Goal: Task Accomplishment & Management: Manage account settings

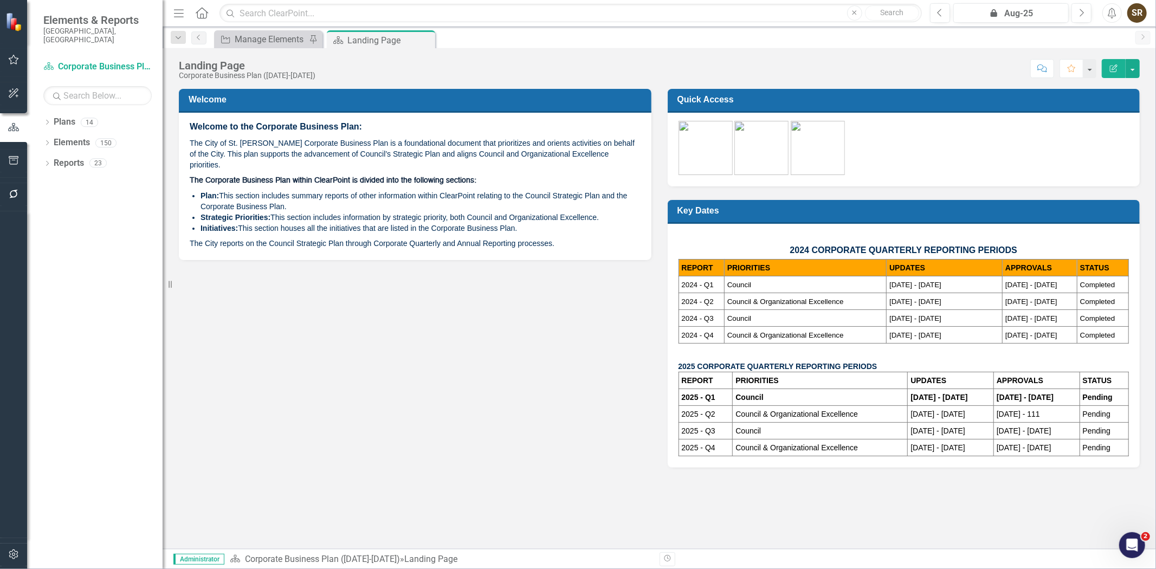
click at [13, 196] on icon "button" at bounding box center [13, 194] width 11 height 9
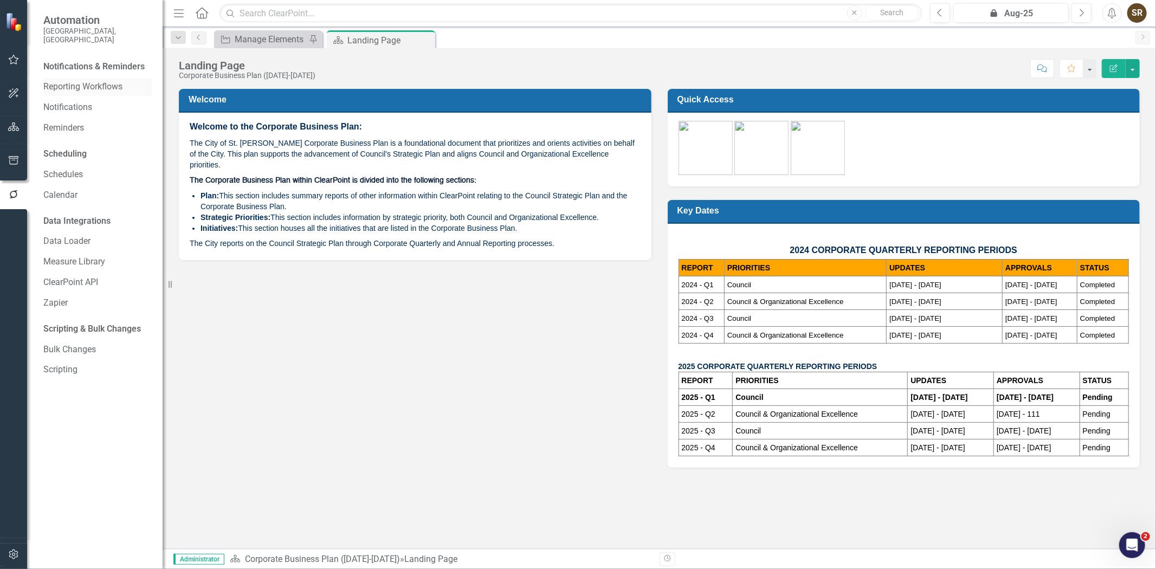
click at [85, 81] on link "Reporting Workflows" at bounding box center [97, 87] width 108 height 12
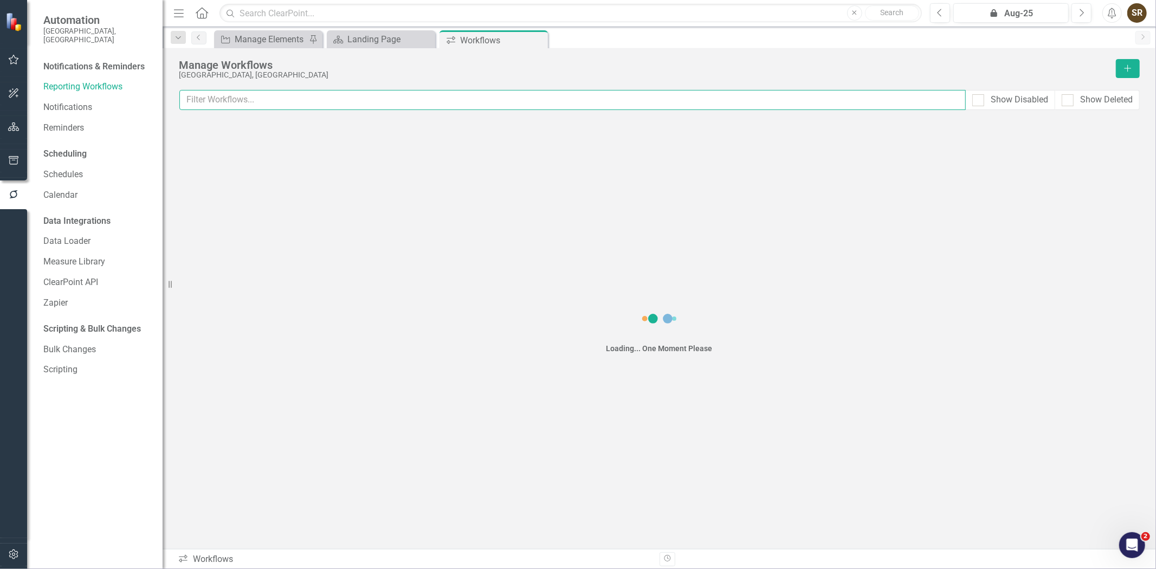
click at [270, 96] on input "text" at bounding box center [572, 100] width 786 height 20
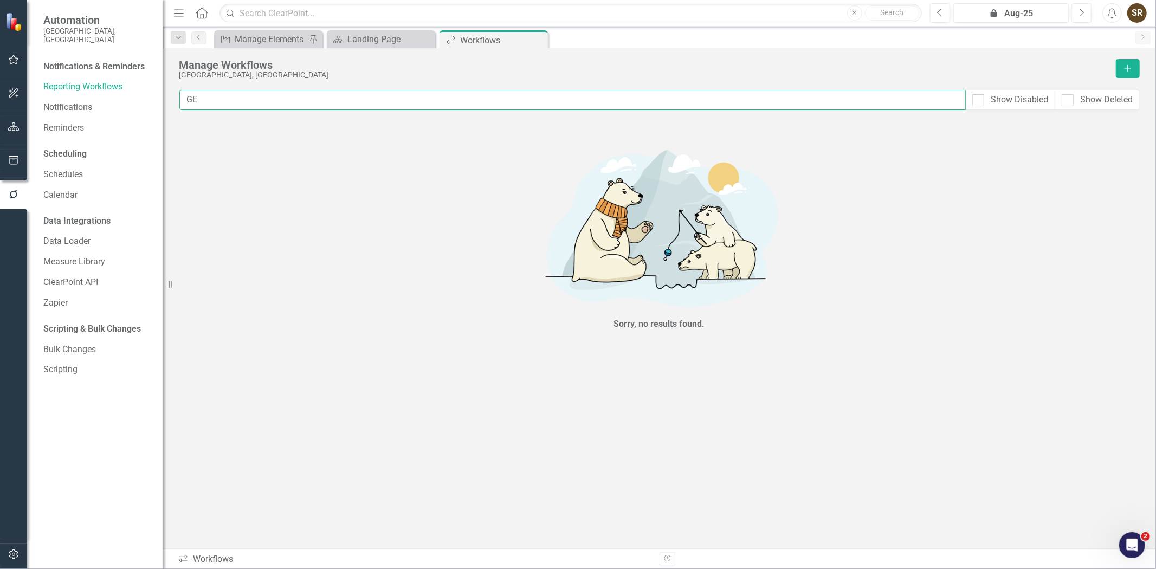
type input "G"
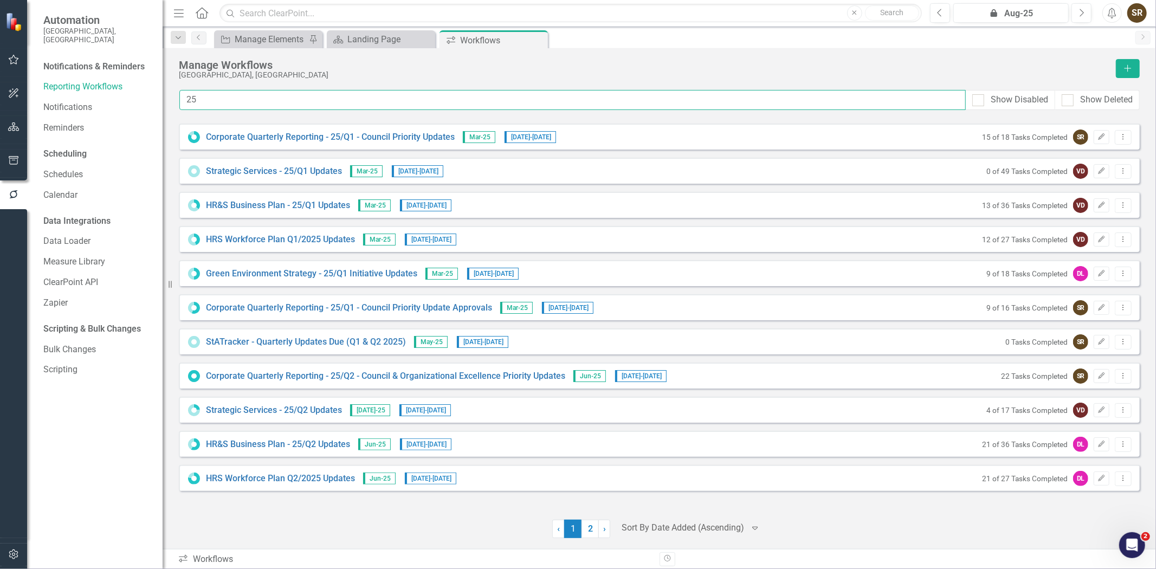
drag, startPoint x: 218, startPoint y: 107, endPoint x: 187, endPoint y: 98, distance: 32.1
click at [187, 98] on input "25" at bounding box center [572, 100] width 786 height 20
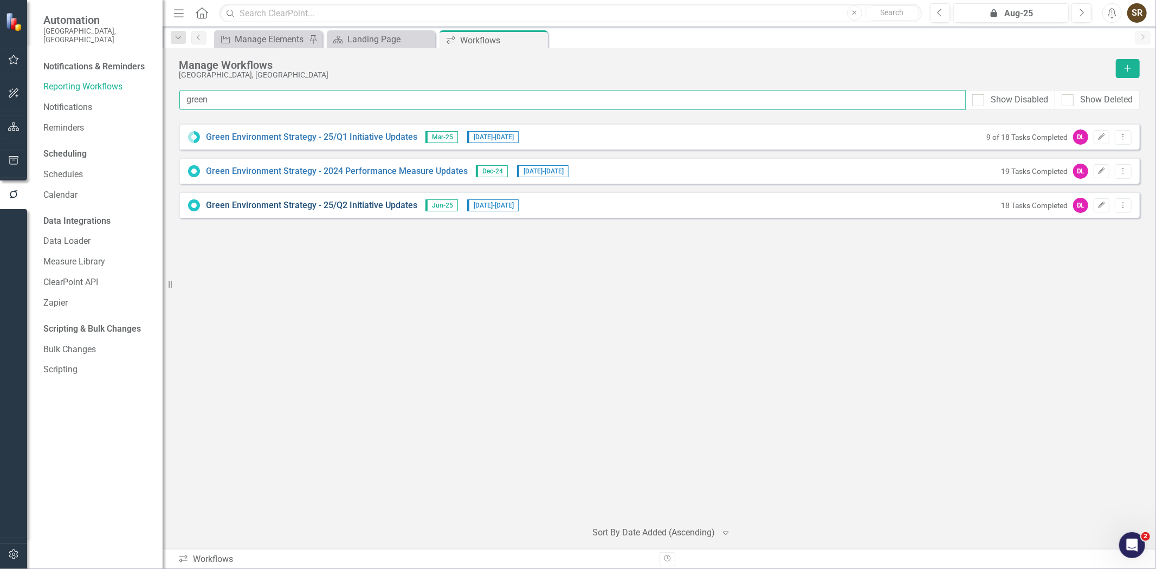
type input "green"
click at [341, 208] on link "Green Environment Strategy - 25/Q2 Initiative Updates" at bounding box center [311, 205] width 211 height 12
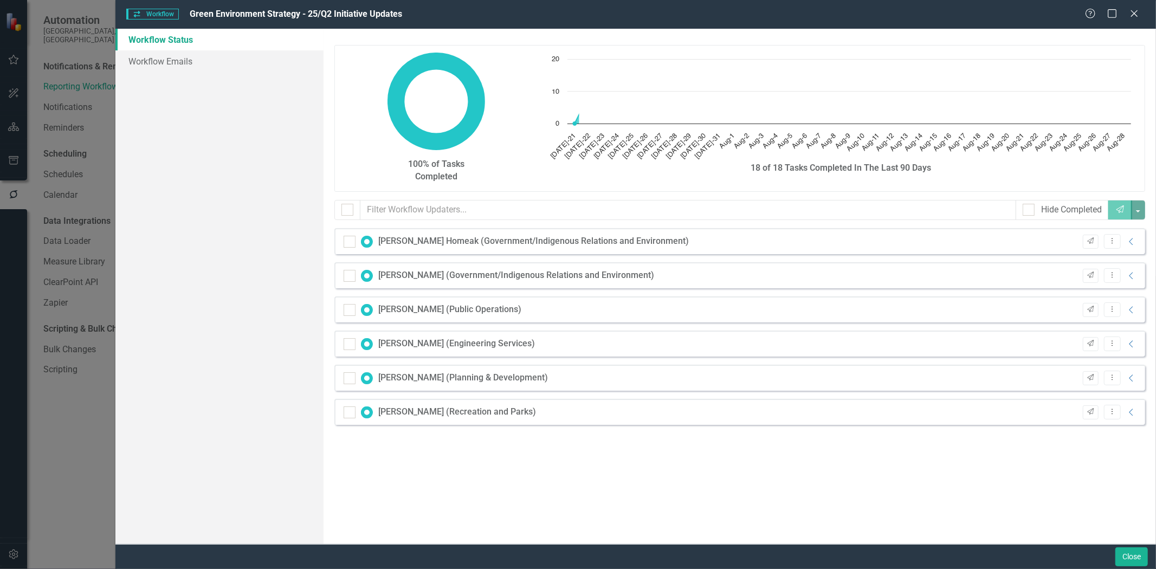
checkbox input "false"
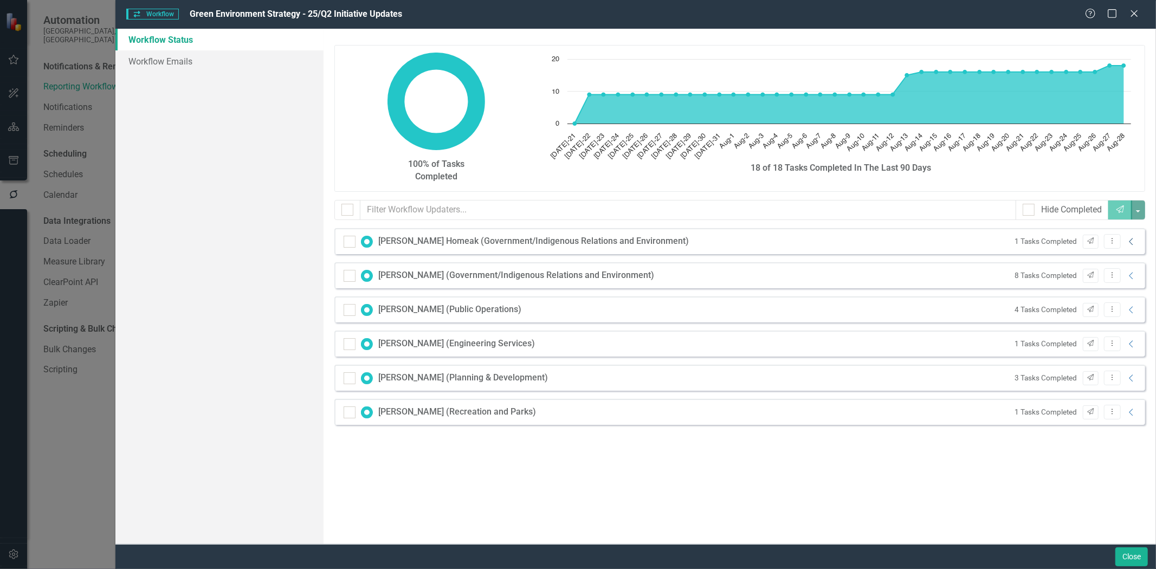
click at [1130, 242] on icon "Collapse" at bounding box center [1131, 241] width 11 height 9
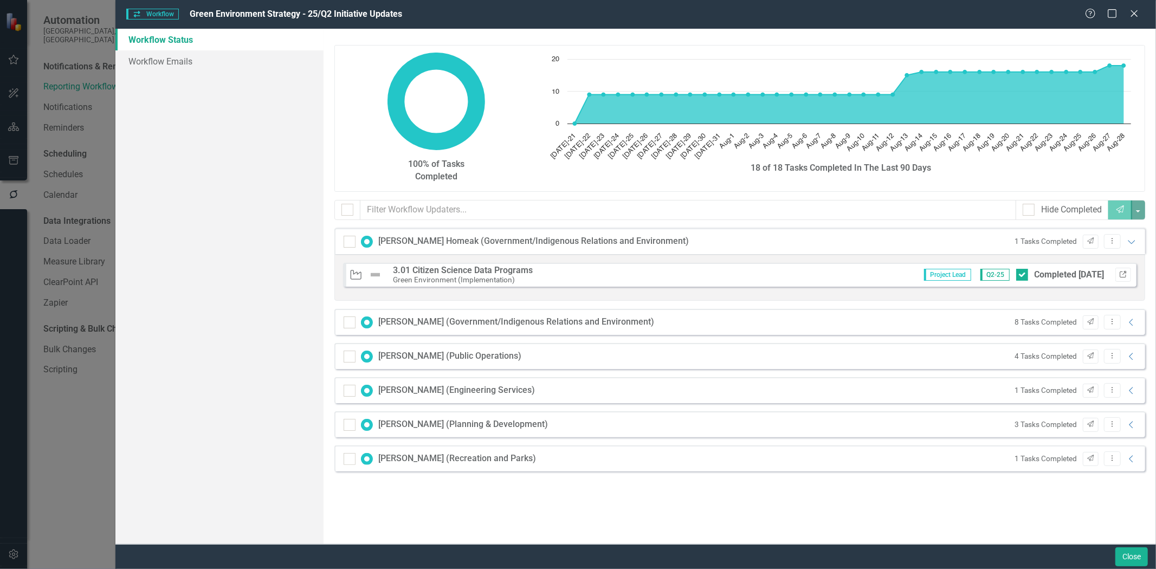
click at [1119, 271] on icon "Link" at bounding box center [1123, 274] width 8 height 7
click at [1130, 326] on icon "Collapse" at bounding box center [1131, 322] width 11 height 9
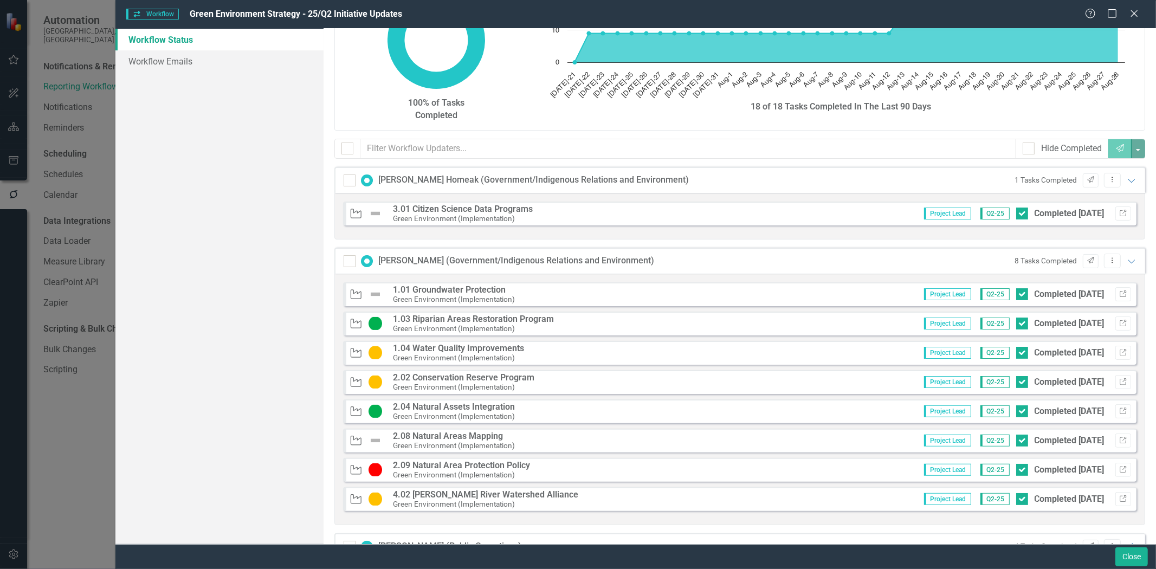
scroll to position [73, 0]
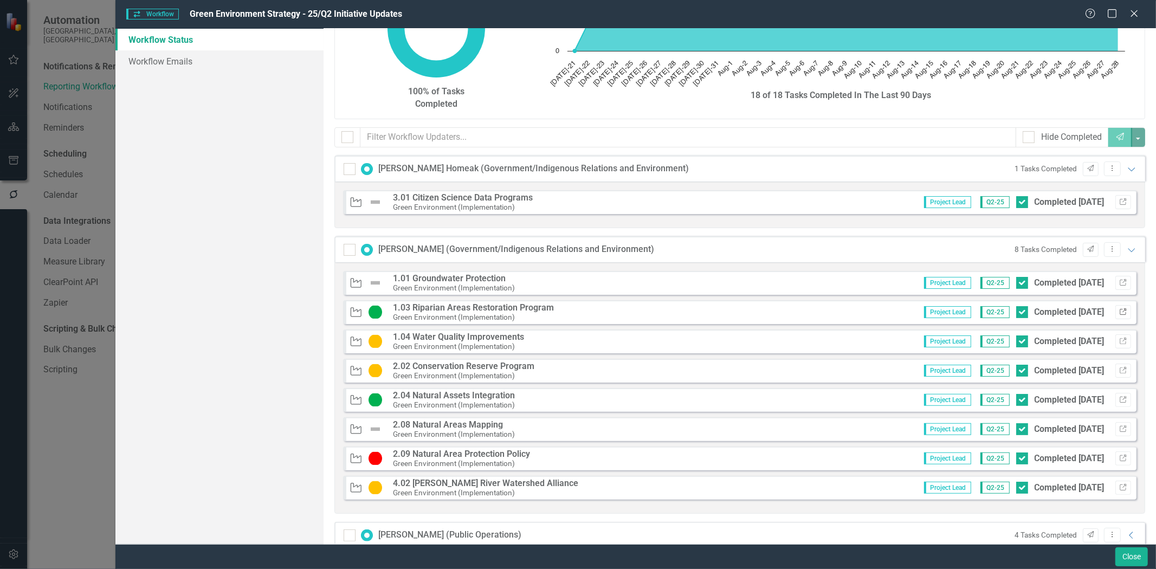
click at [1119, 310] on icon "Link" at bounding box center [1123, 312] width 8 height 7
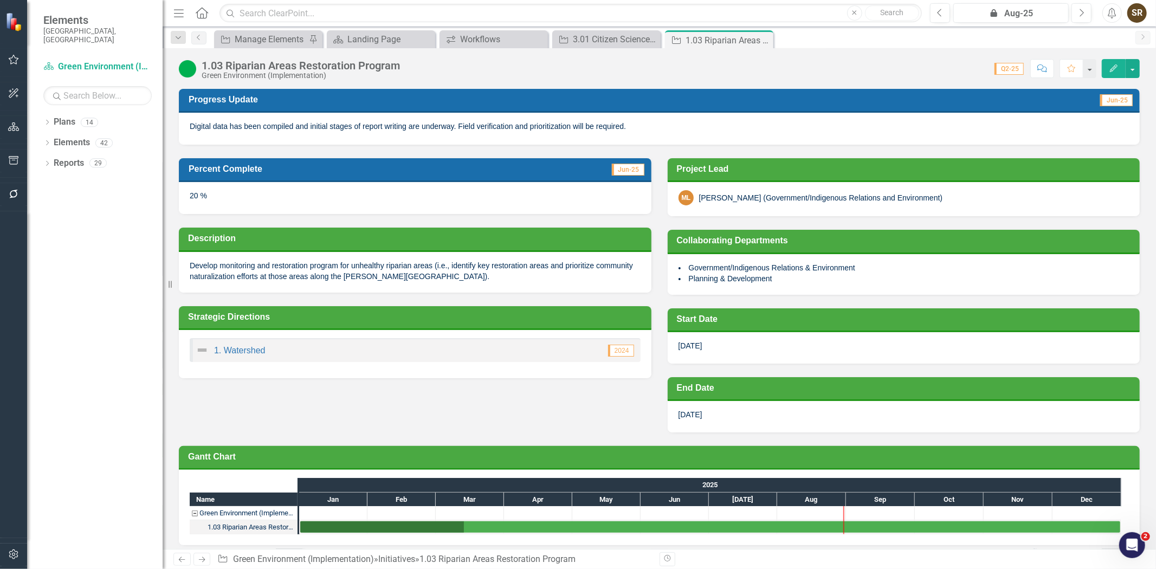
click at [247, 204] on div "20 %" at bounding box center [415, 197] width 472 height 31
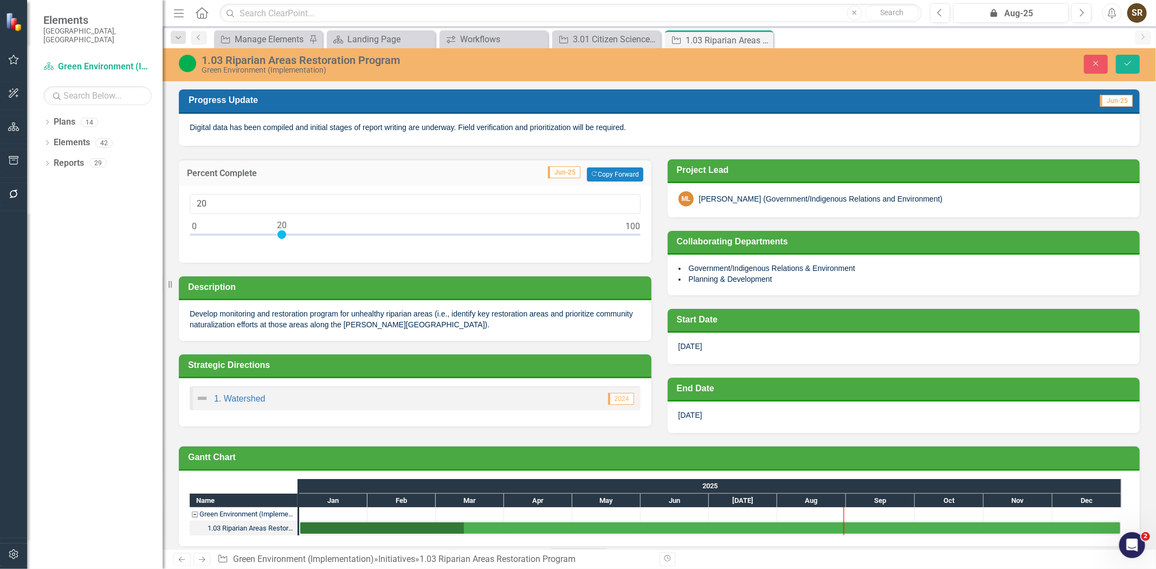
click at [659, 151] on div "Project Lead ML Melissa Logan (Government/Indigenous Relations and Environment)" at bounding box center [903, 182] width 489 height 72
click at [659, 150] on div "Project Lead ML Melissa Logan (Government/Indigenous Relations and Environment)" at bounding box center [903, 182] width 489 height 72
click at [653, 234] on div "Percent Complete Jun-25 Copy Forward Copy Forward 20" at bounding box center [415, 204] width 489 height 117
click at [1088, 62] on button "Close" at bounding box center [1096, 64] width 24 height 19
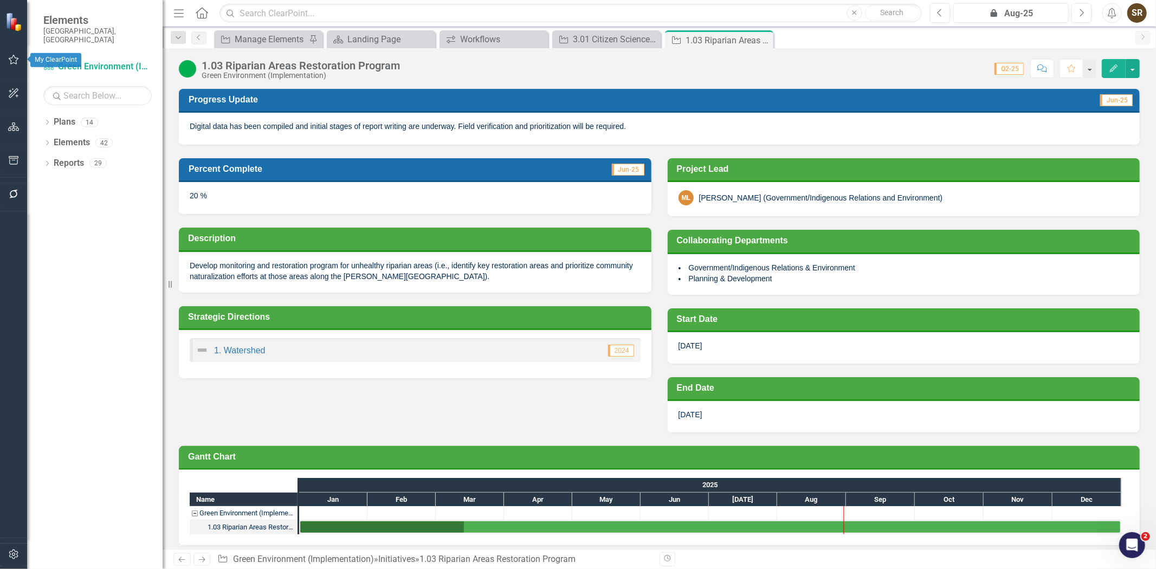
click at [15, 63] on icon "button" at bounding box center [13, 59] width 11 height 9
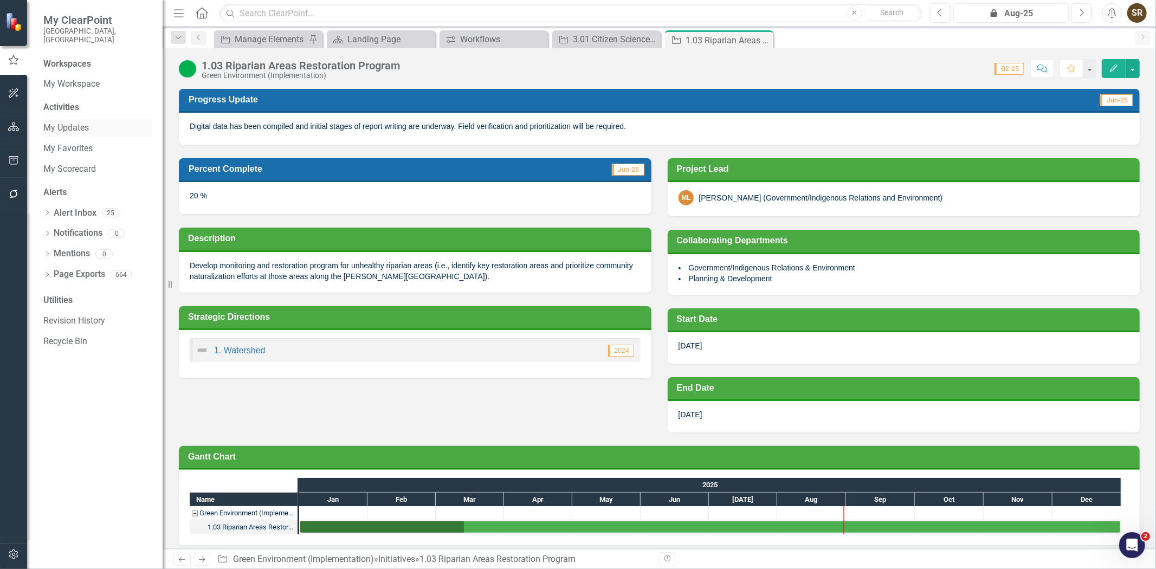
click at [61, 122] on link "My Updates" at bounding box center [97, 128] width 108 height 12
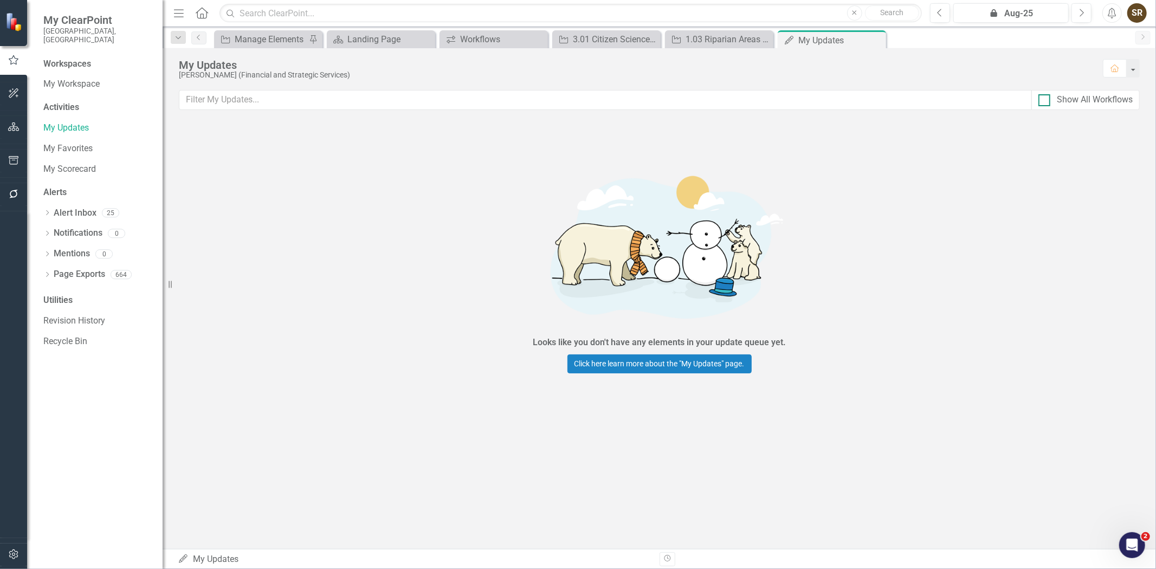
click at [1046, 101] on div at bounding box center [1044, 100] width 12 height 12
click at [1045, 101] on input "Show All Workflows" at bounding box center [1041, 97] width 7 height 7
checkbox input "true"
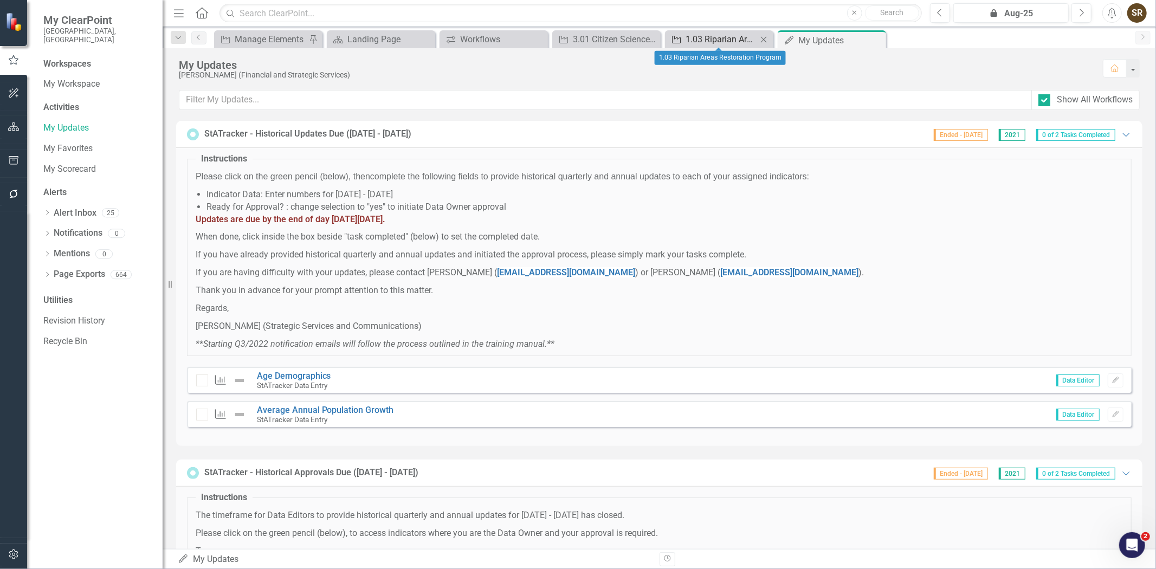
click at [730, 37] on div "1.03 Riparian Areas Restoration Program" at bounding box center [721, 40] width 72 height 14
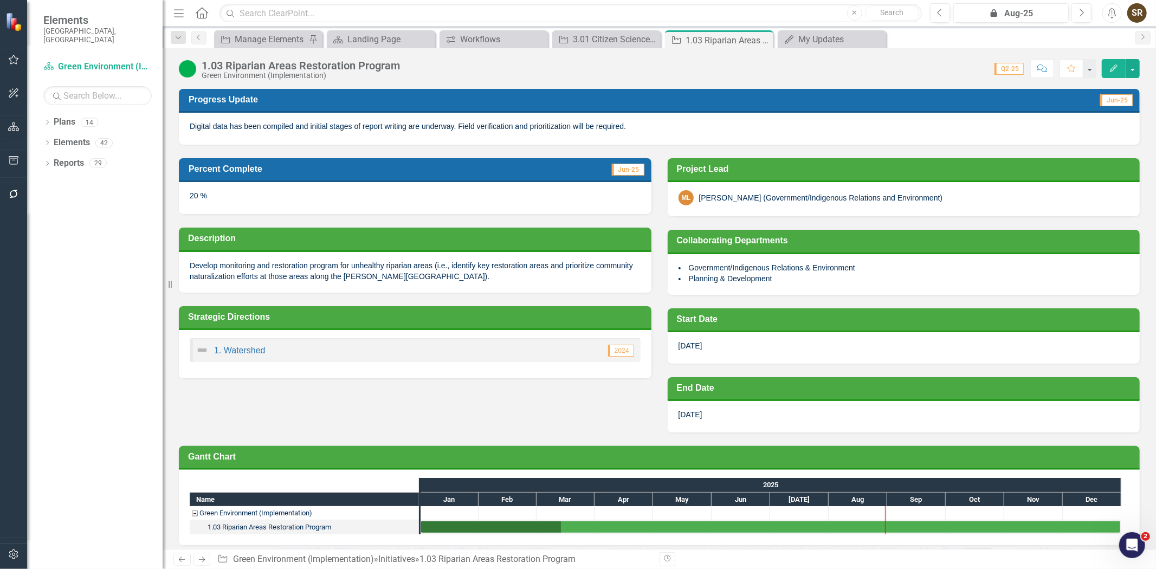
click at [725, 202] on div "[PERSON_NAME] (Government/Indigenous Relations and Environment)" at bounding box center [821, 197] width 244 height 11
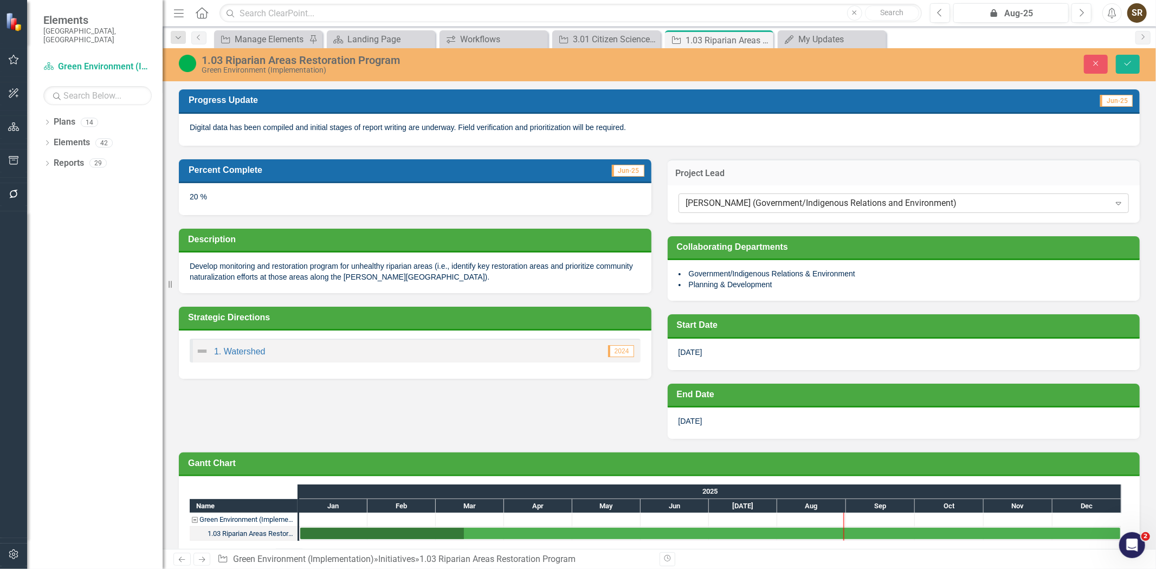
click at [725, 207] on div "[PERSON_NAME] (Government/Indigenous Relations and Environment)" at bounding box center [898, 203] width 424 height 12
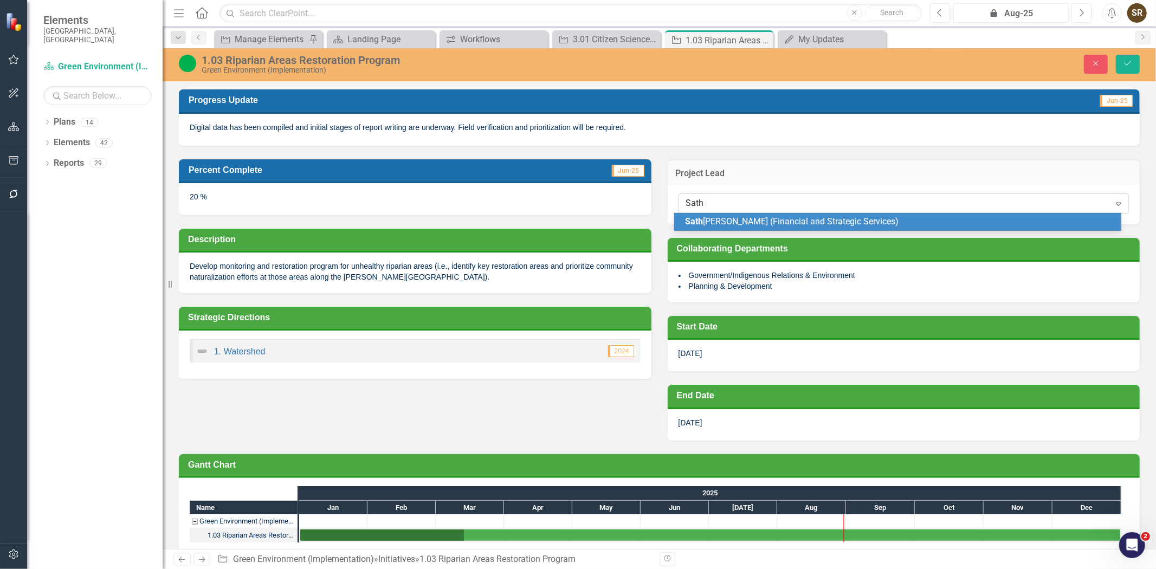
type input "Sathi"
click at [728, 218] on span "Sathi Roy (Financial and Strategic Services)" at bounding box center [793, 221] width 216 height 10
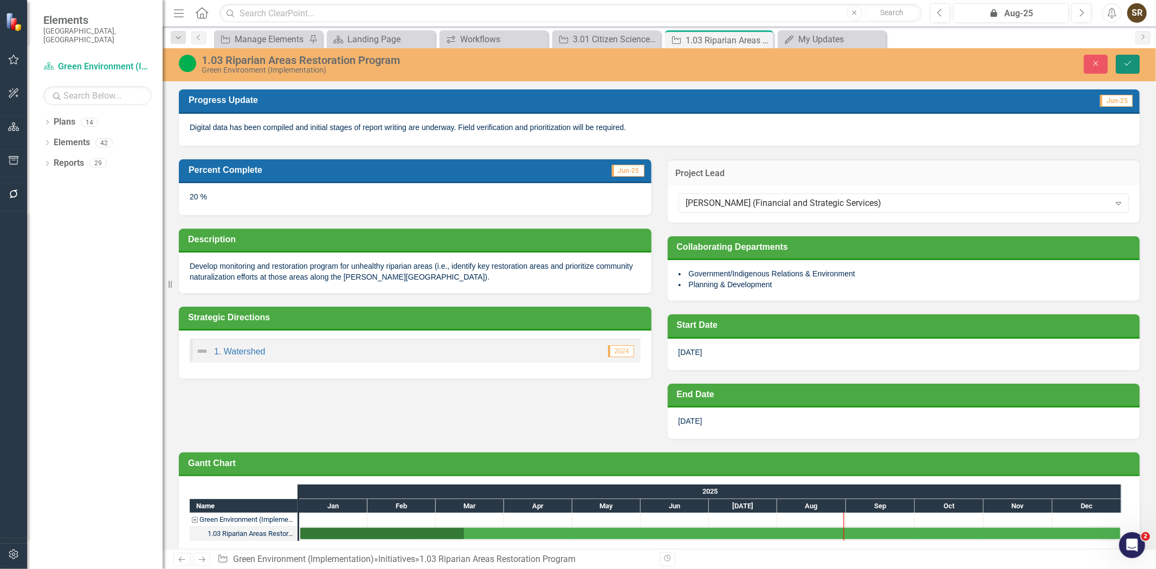
click at [1121, 62] on button "Save" at bounding box center [1128, 64] width 24 height 19
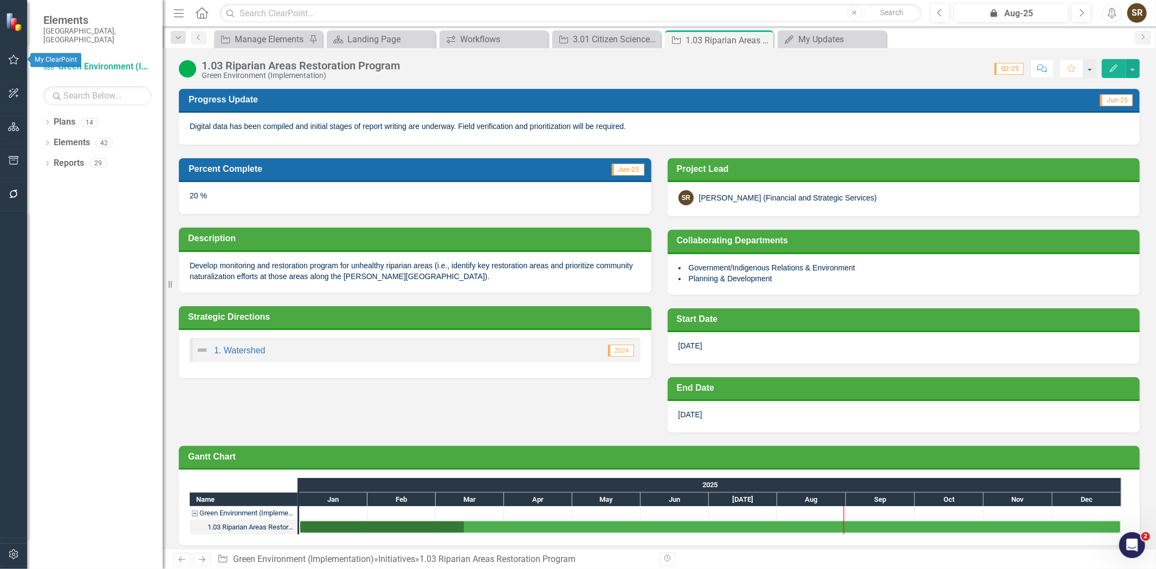
click at [12, 55] on icon "button" at bounding box center [13, 59] width 11 height 9
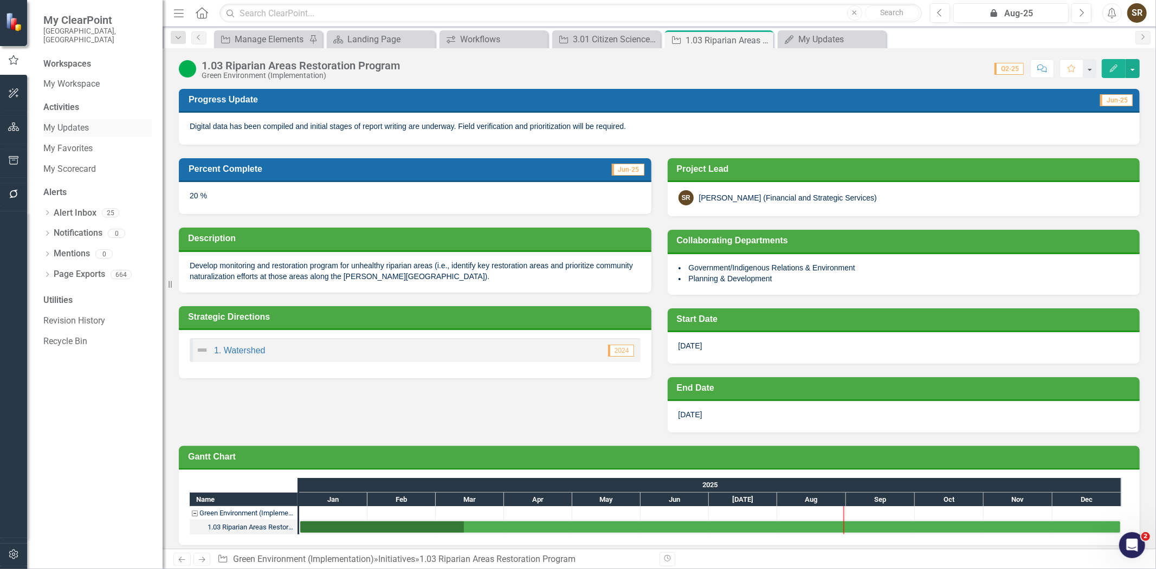
click at [52, 122] on link "My Updates" at bounding box center [97, 128] width 108 height 12
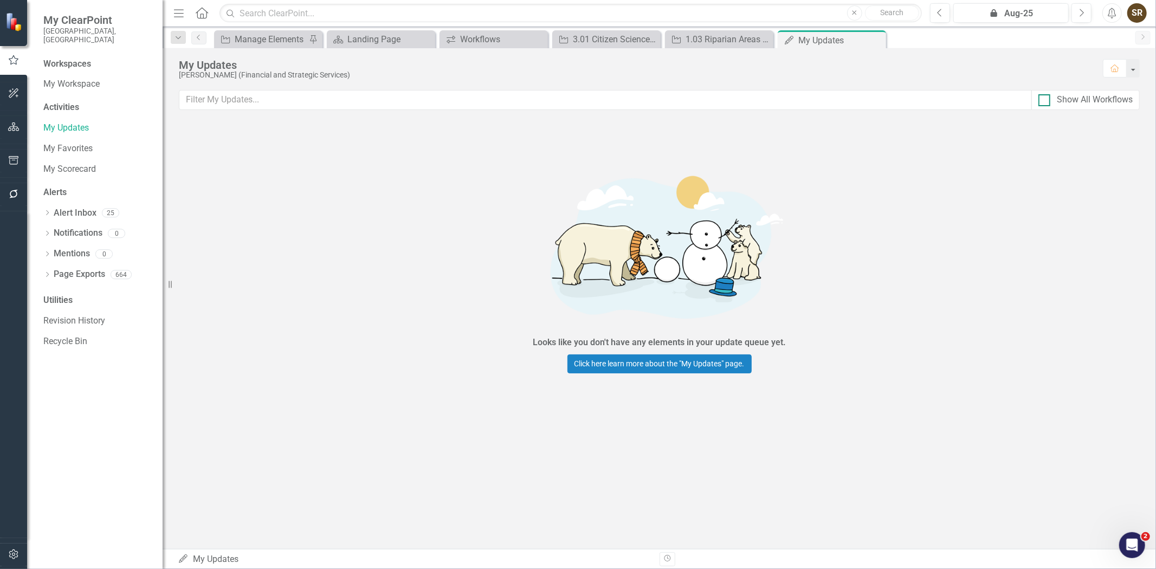
click at [1041, 105] on div at bounding box center [1044, 100] width 12 height 12
click at [1041, 101] on input "Show All Workflows" at bounding box center [1041, 97] width 7 height 7
checkbox input "true"
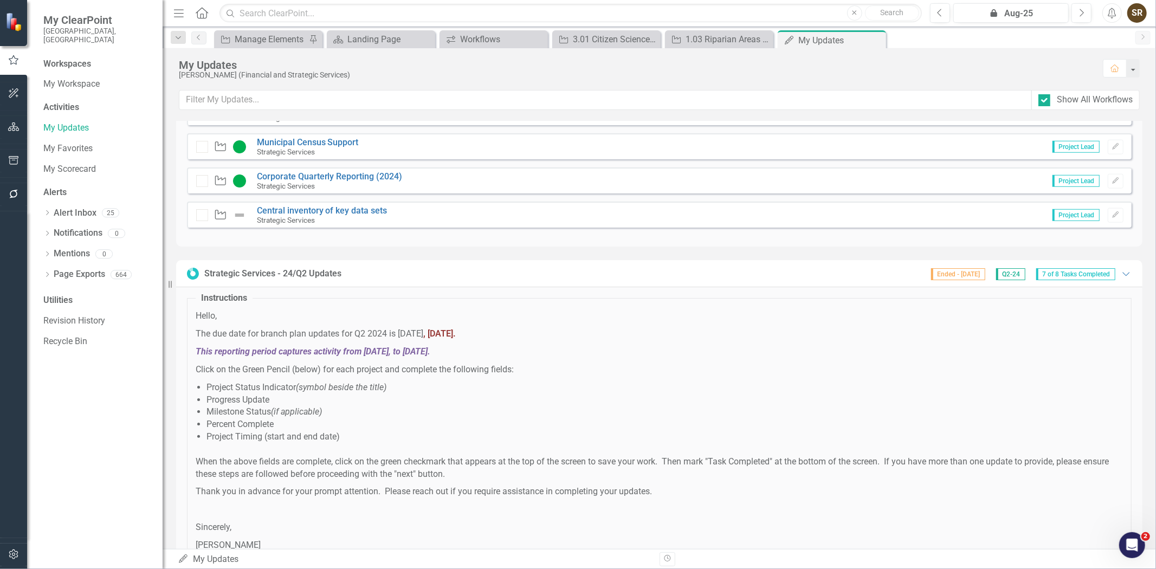
scroll to position [4513, 0]
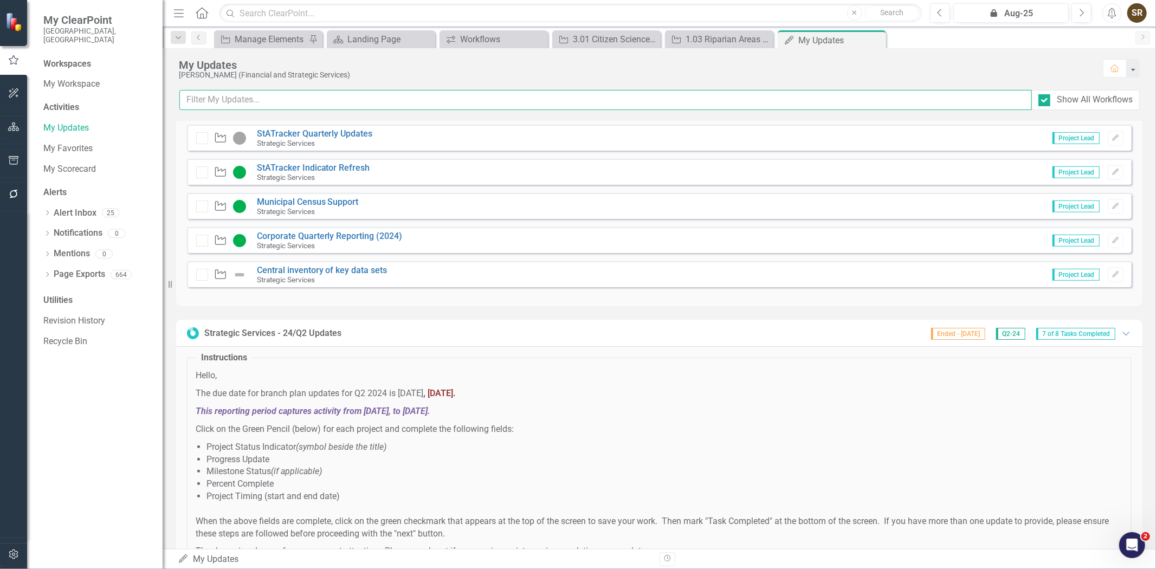
click at [241, 96] on input "text" at bounding box center [605, 100] width 852 height 20
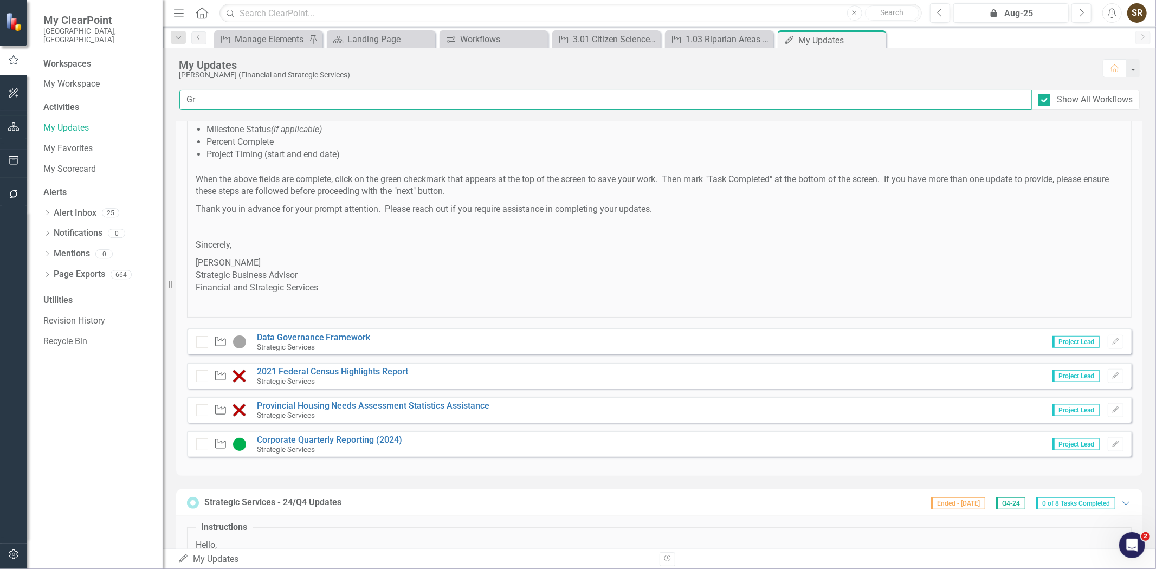
scroll to position [0, 0]
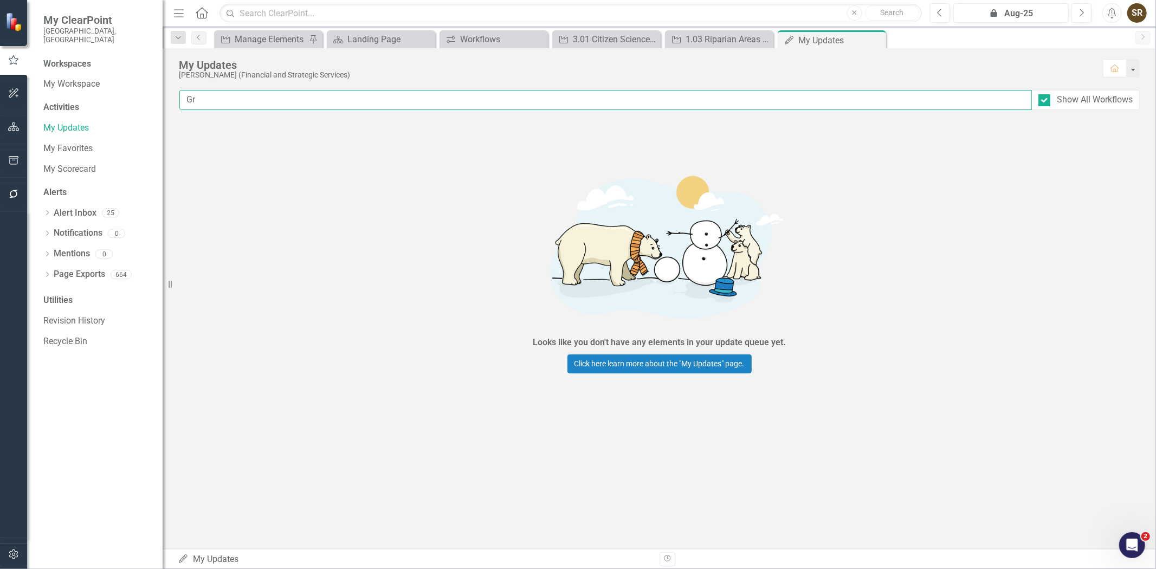
type input "G"
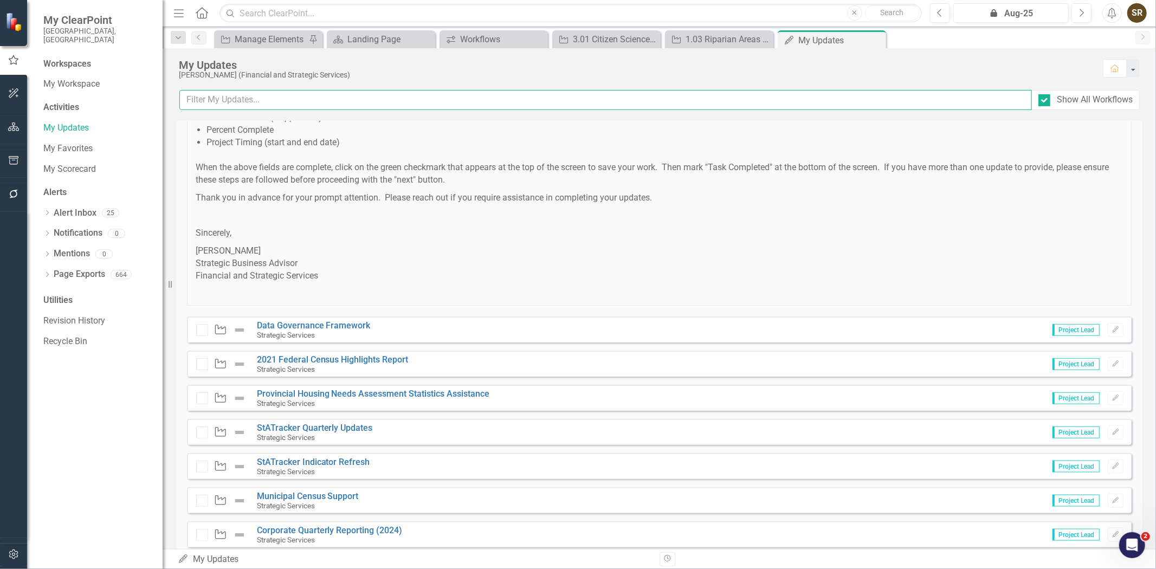
scroll to position [7964, 0]
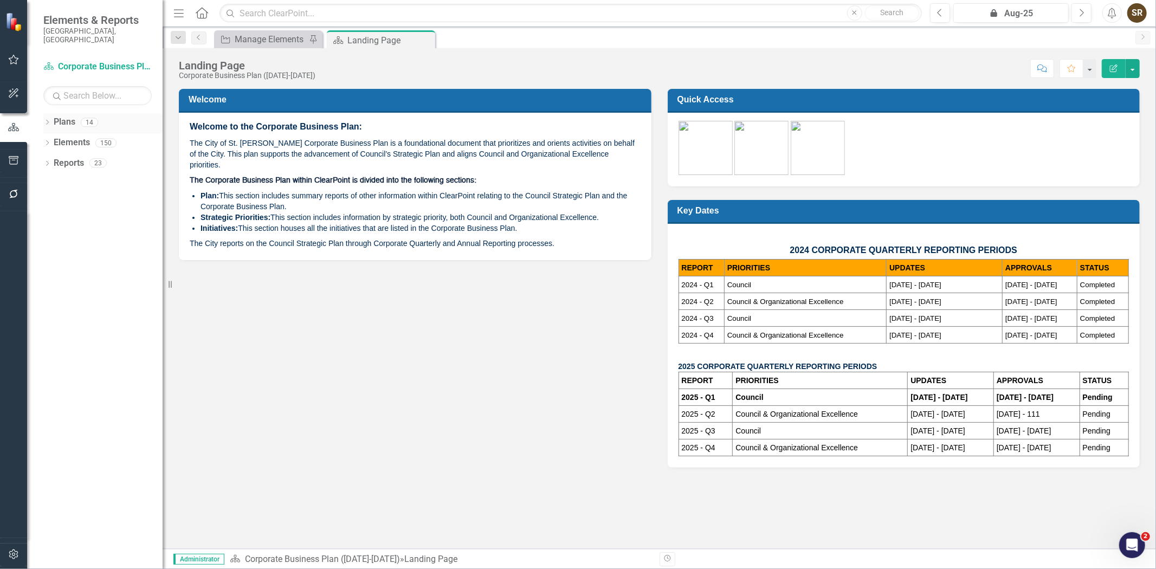
click at [46, 120] on icon "Dropdown" at bounding box center [47, 123] width 8 height 6
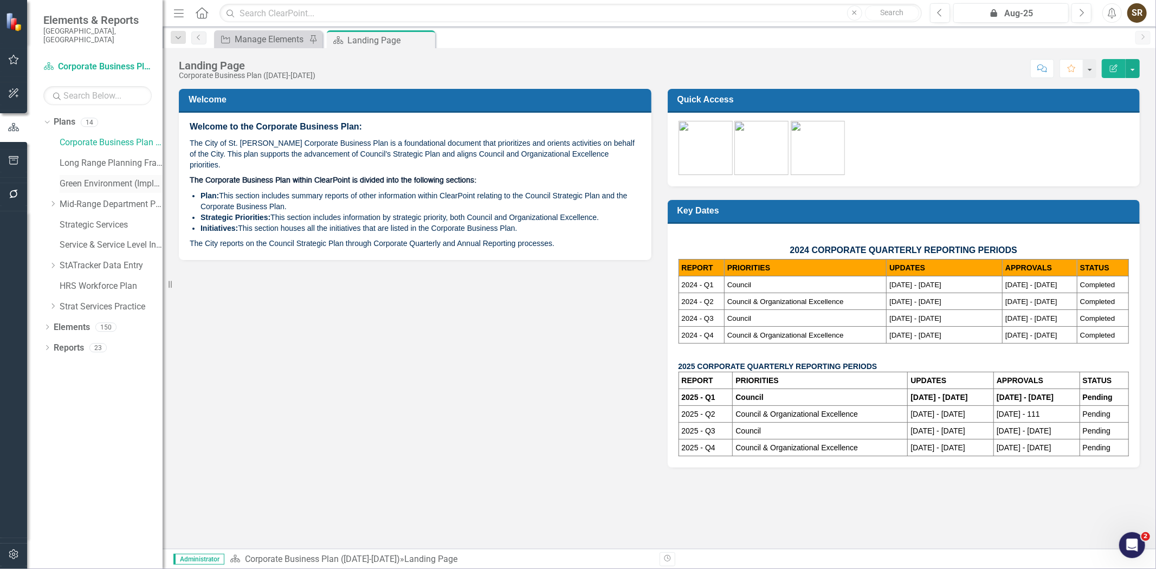
click at [85, 178] on link "Green Environment (Implementation)" at bounding box center [111, 184] width 103 height 12
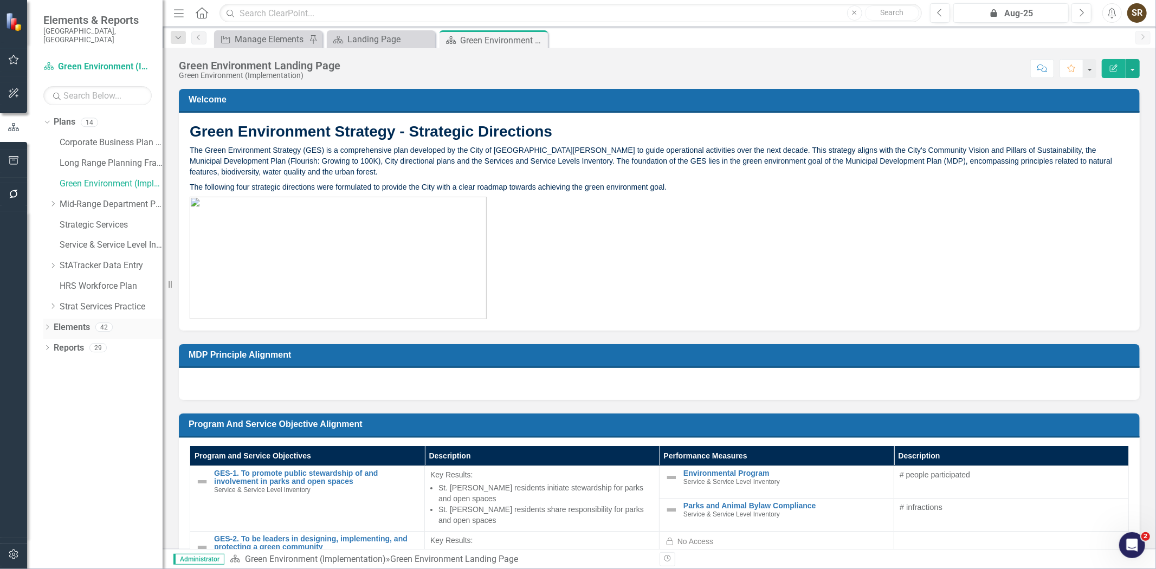
click at [46, 325] on icon "Dropdown" at bounding box center [47, 328] width 8 height 6
click at [47, 449] on icon "Dropdown" at bounding box center [47, 452] width 8 height 6
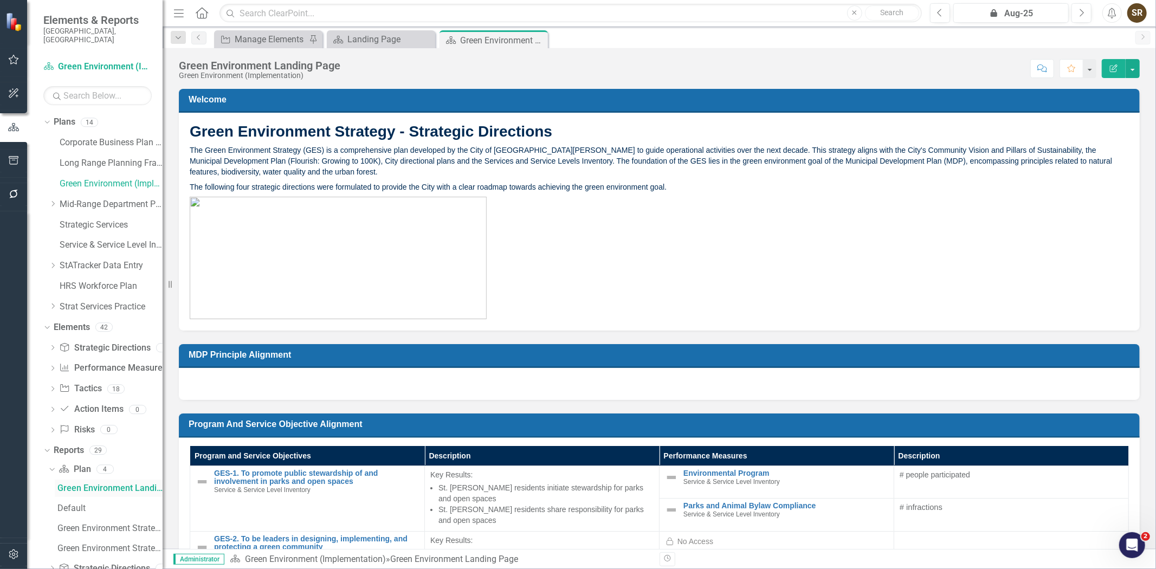
click at [130, 483] on div "Green Environment Landing Page" at bounding box center [109, 488] width 105 height 10
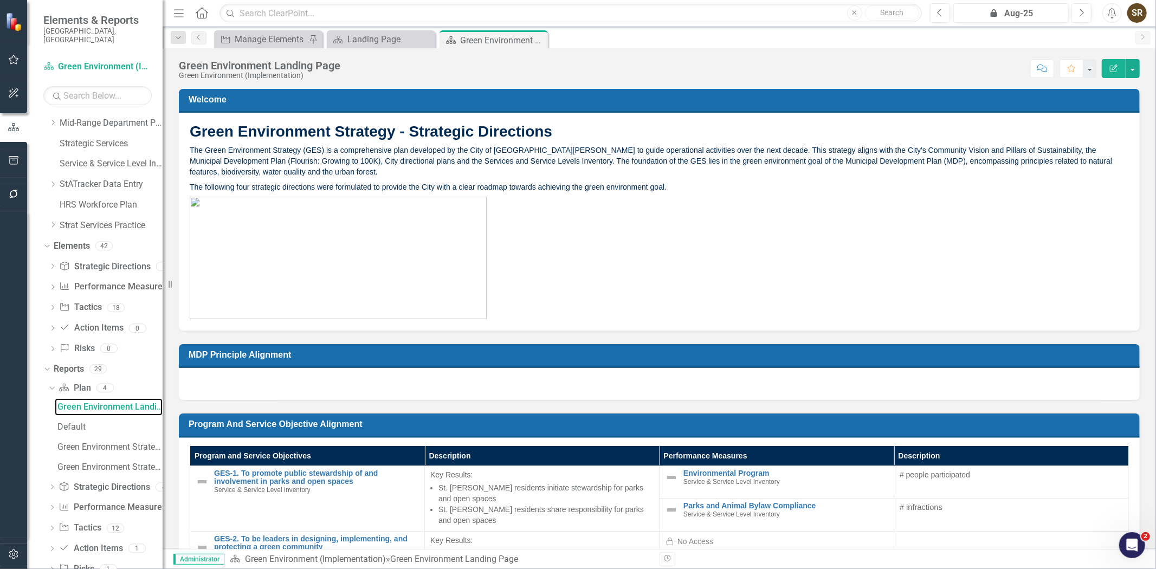
scroll to position [82, 0]
click at [17, 60] on icon "button" at bounding box center [14, 60] width 10 height 10
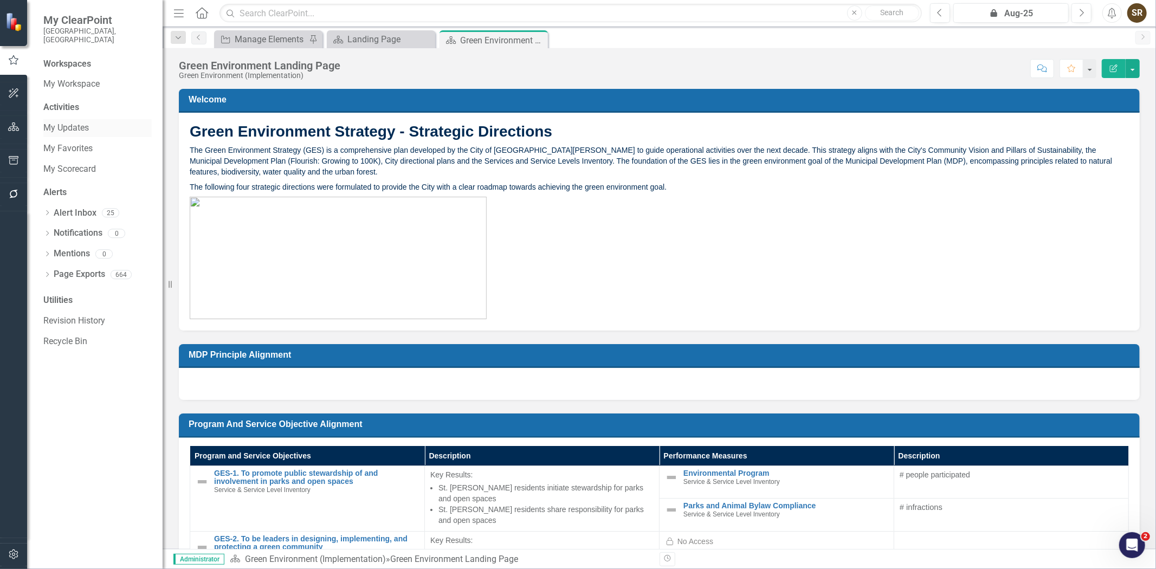
click at [69, 122] on link "My Updates" at bounding box center [97, 128] width 108 height 12
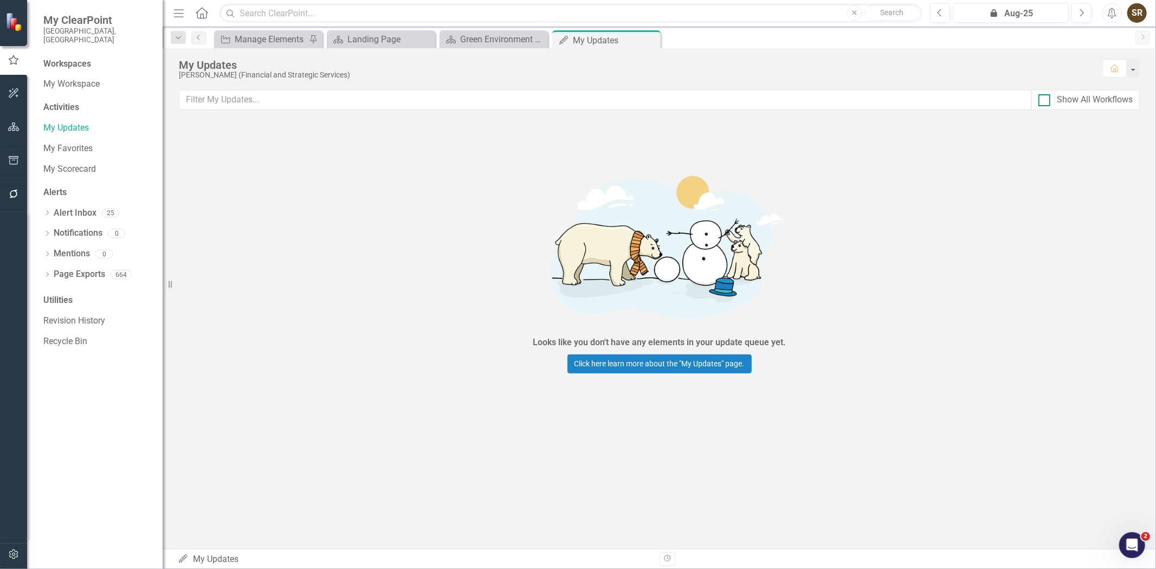
click at [1047, 100] on div at bounding box center [1044, 100] width 12 height 12
click at [1045, 100] on input "Show All Workflows" at bounding box center [1041, 97] width 7 height 7
checkbox input "true"
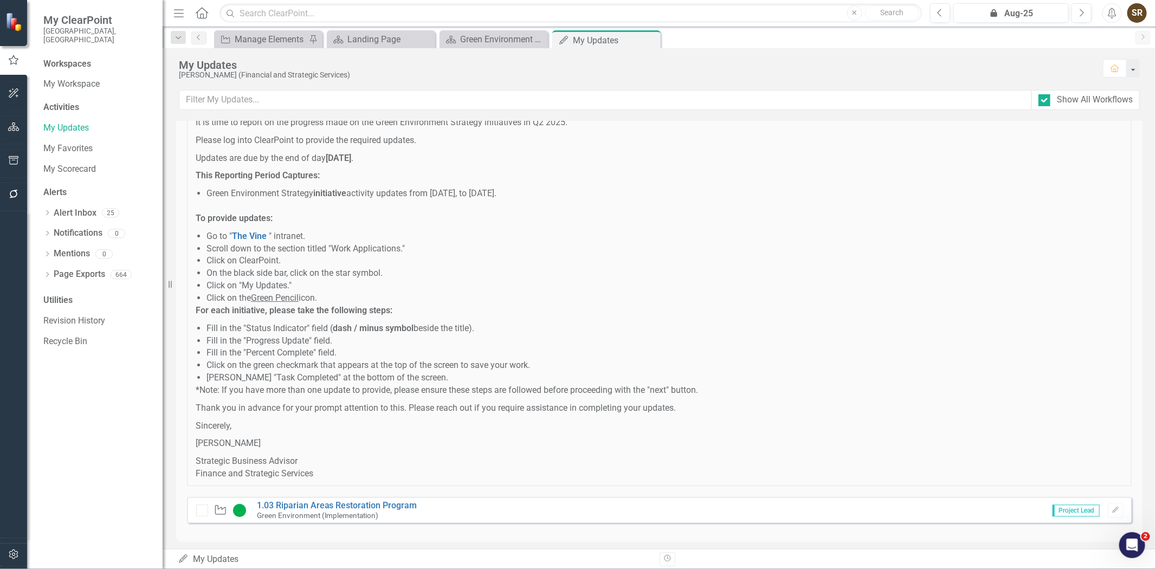
scroll to position [8978, 0]
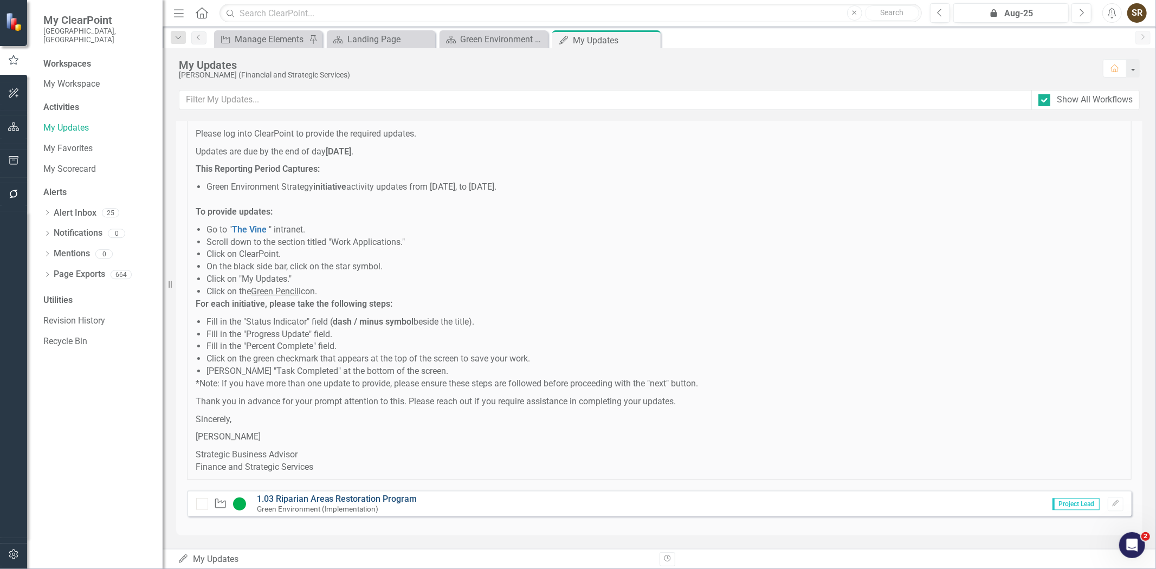
click at [325, 501] on link "1.03 Riparian Areas Restoration Program" at bounding box center [337, 499] width 160 height 10
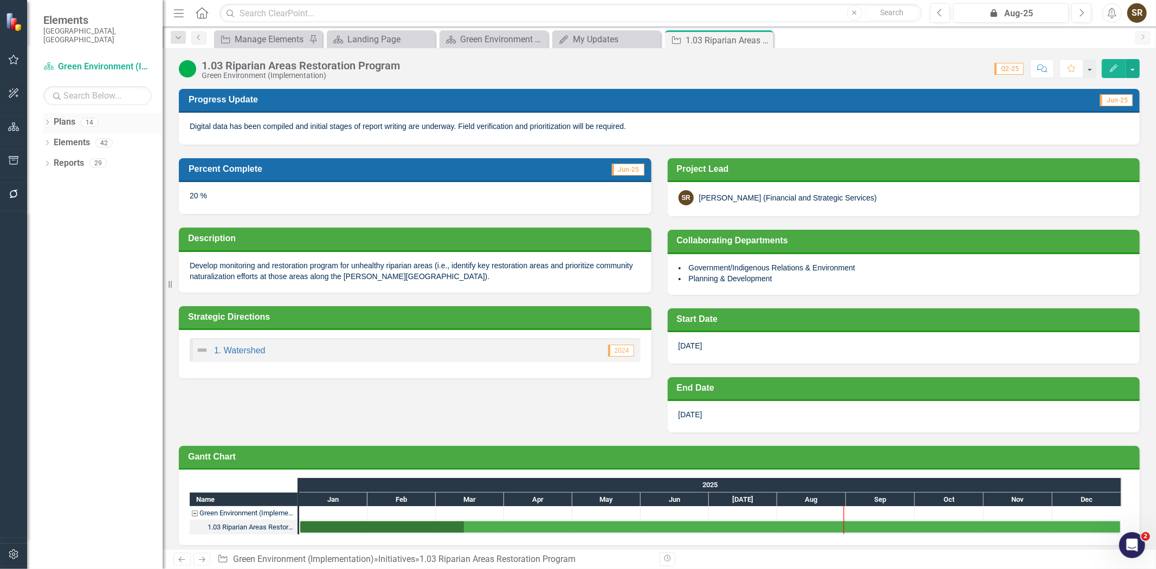
click at [44, 120] on icon "Dropdown" at bounding box center [47, 123] width 8 height 6
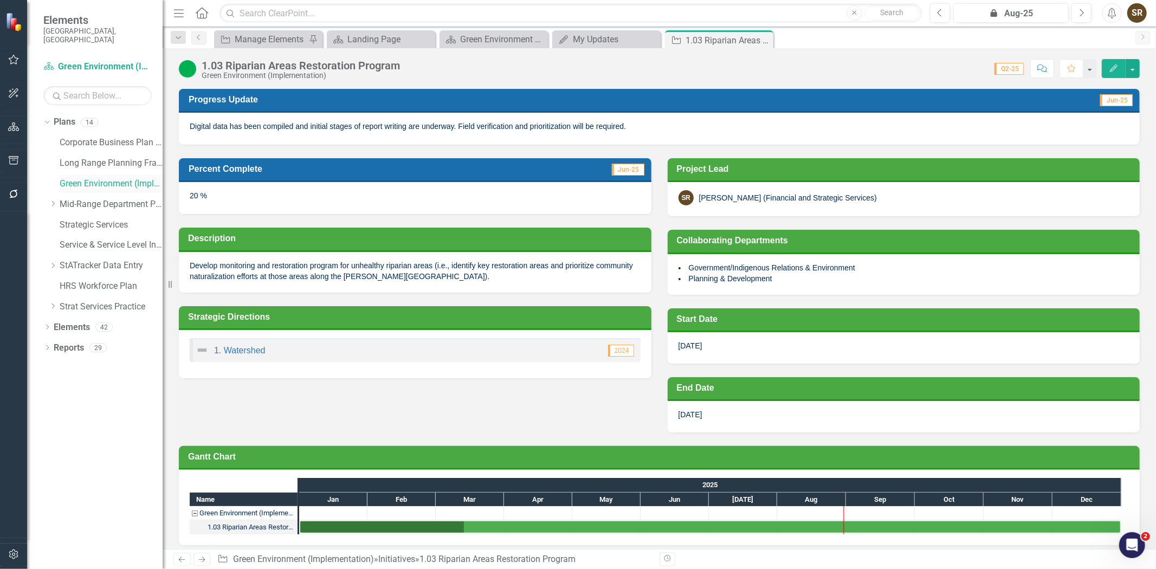
click at [95, 178] on link "Green Environment (Implementation)" at bounding box center [111, 184] width 103 height 12
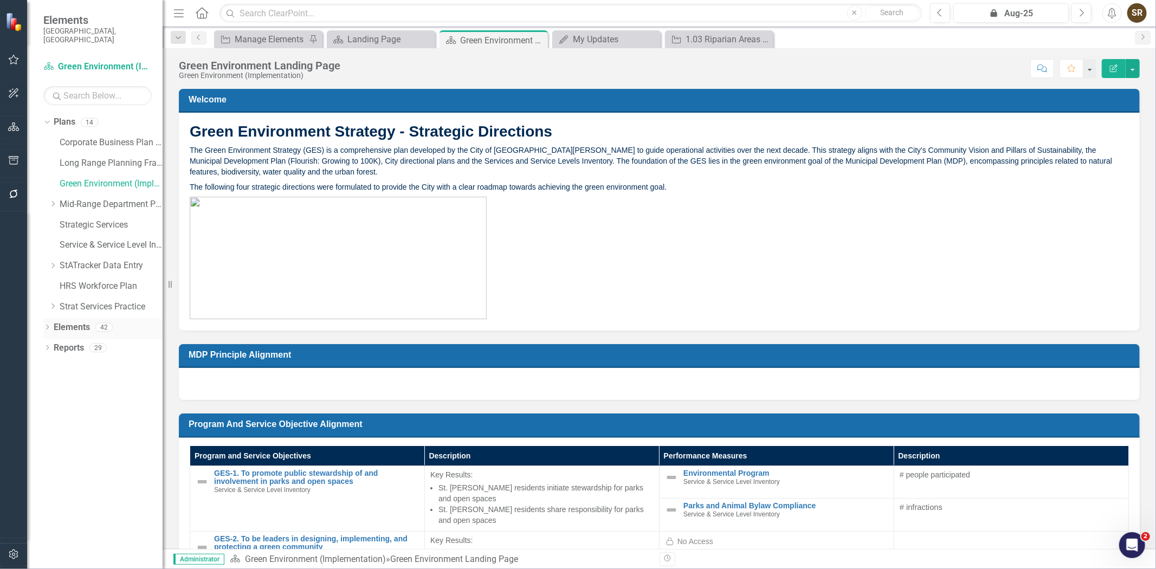
click at [46, 324] on div "Dropdown" at bounding box center [47, 328] width 8 height 9
click at [95, 362] on link "Performance Measure Performance Measures" at bounding box center [112, 368] width 107 height 12
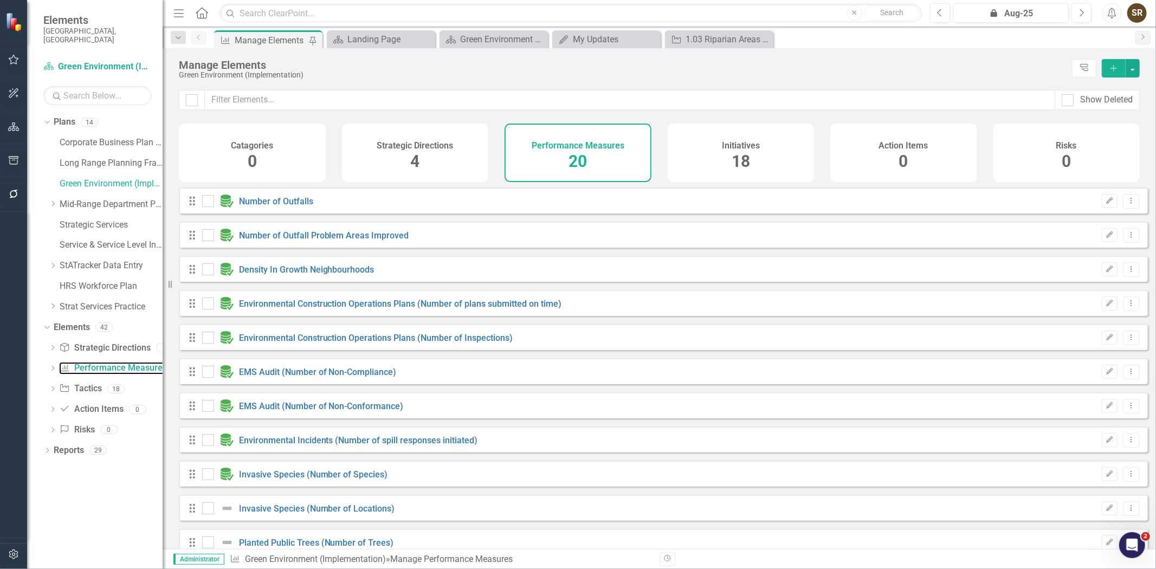
checkbox input "false"
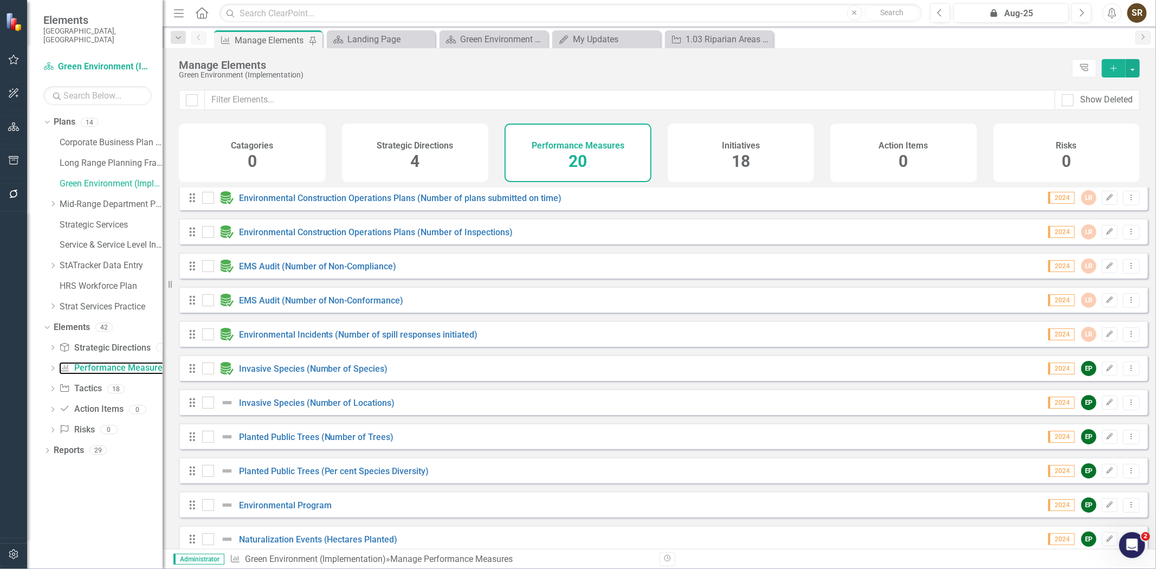
scroll to position [86, 0]
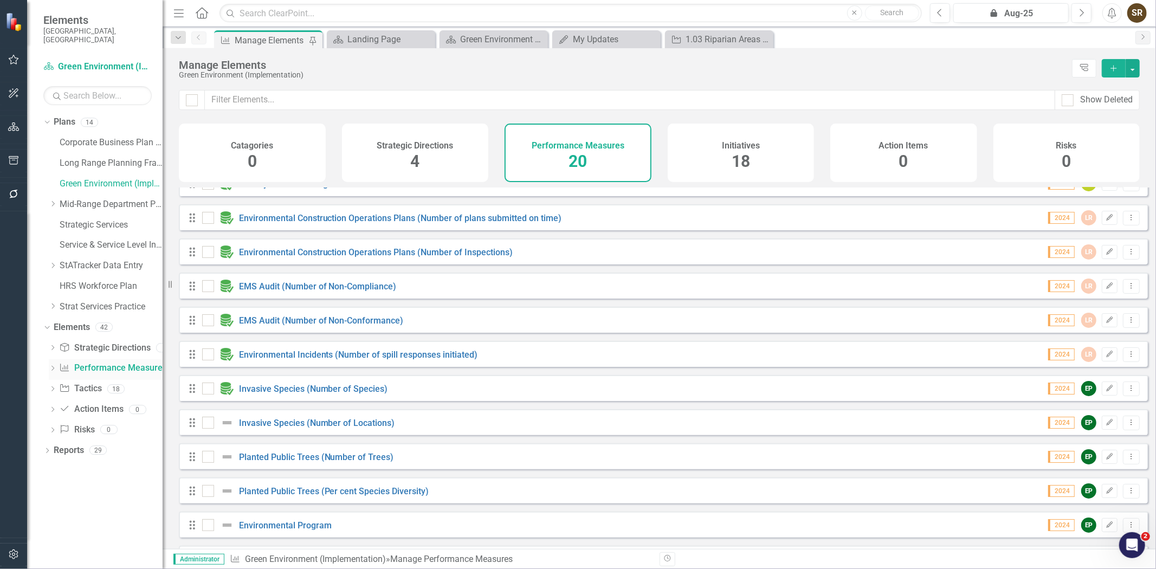
click at [118, 362] on link "Performance Measure Performance Measures" at bounding box center [112, 368] width 107 height 12
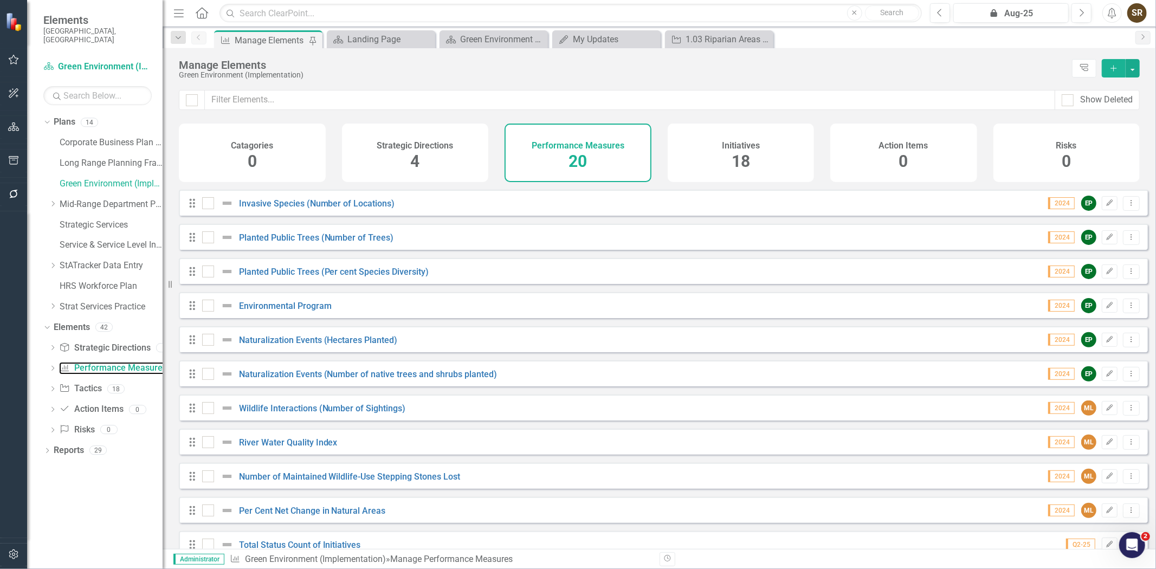
scroll to position [329, 0]
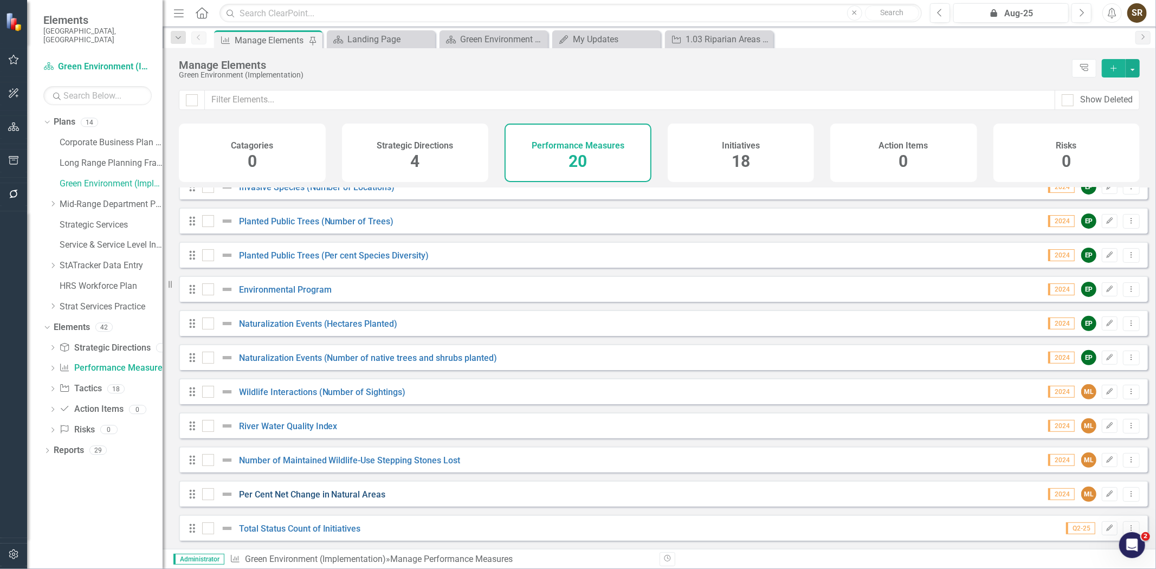
click at [340, 495] on link "Per Cent Net Change in Natural Areas" at bounding box center [312, 494] width 147 height 10
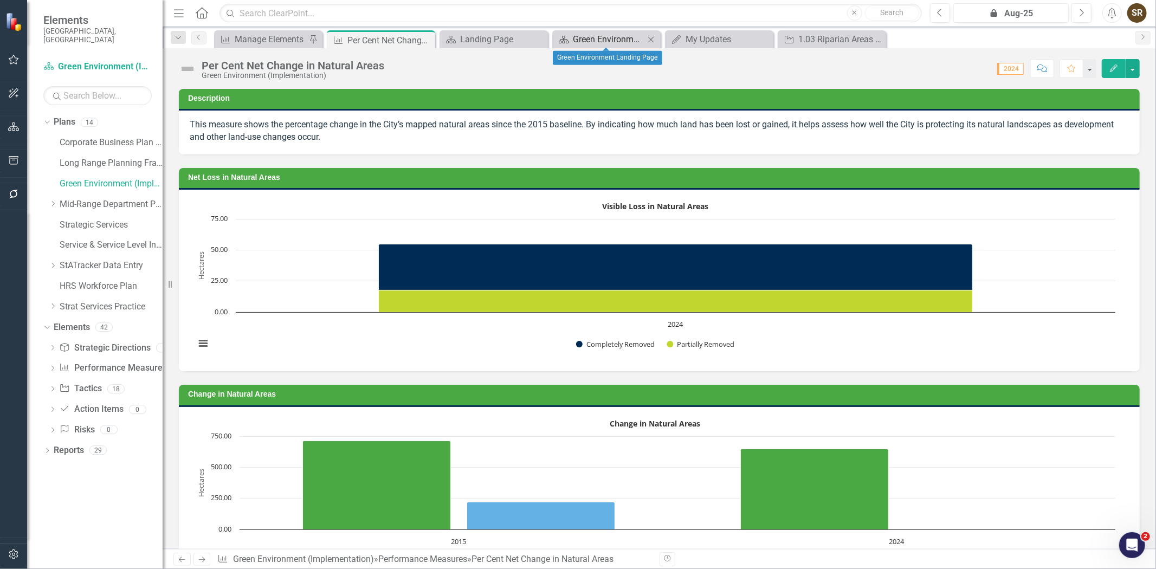
click at [602, 40] on div "Green Environment Landing Page" at bounding box center [609, 40] width 72 height 14
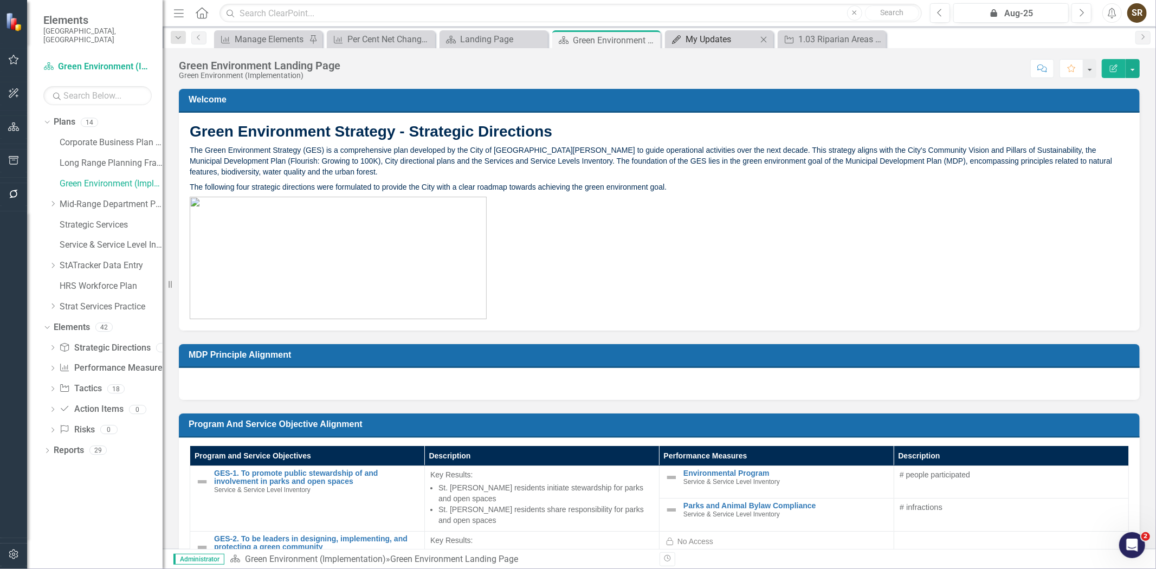
click at [721, 38] on div "My Updates" at bounding box center [721, 40] width 72 height 14
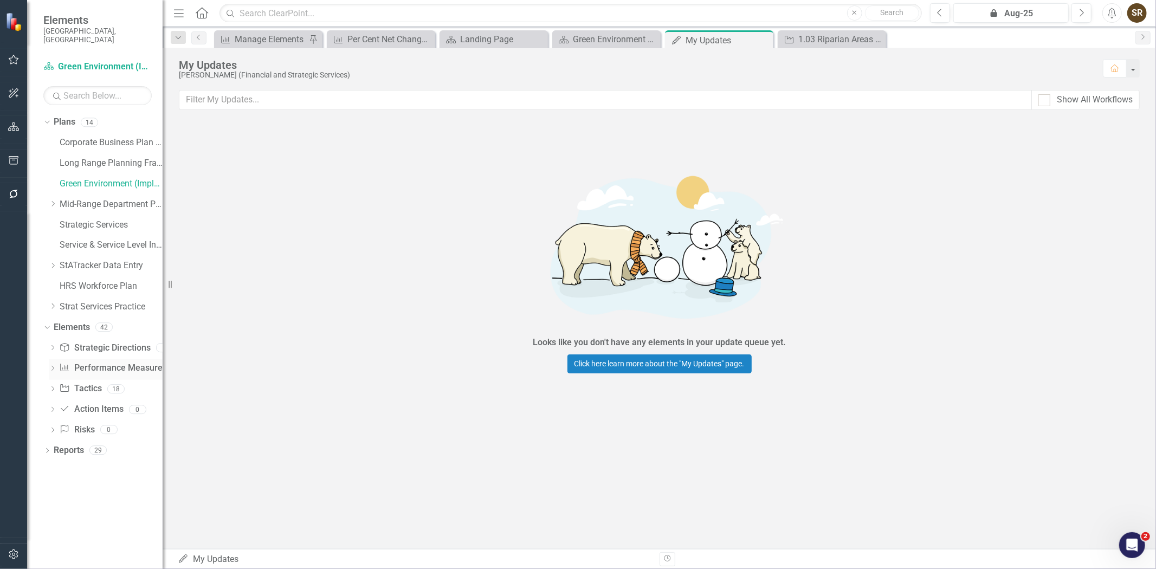
click at [105, 362] on link "Performance Measure Performance Measures" at bounding box center [112, 368] width 107 height 12
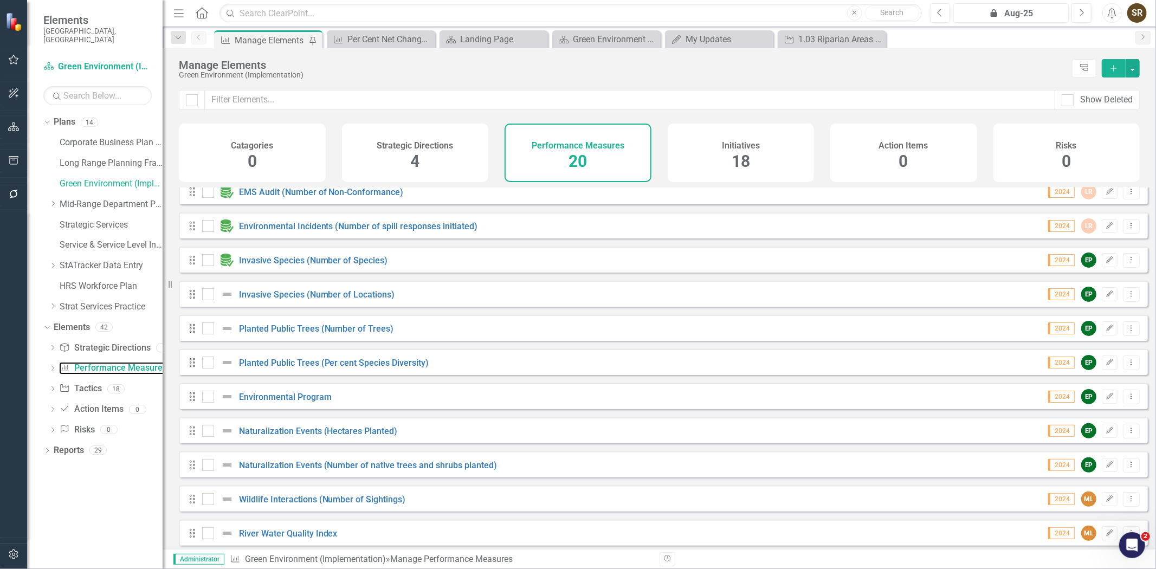
scroll to position [329, 0]
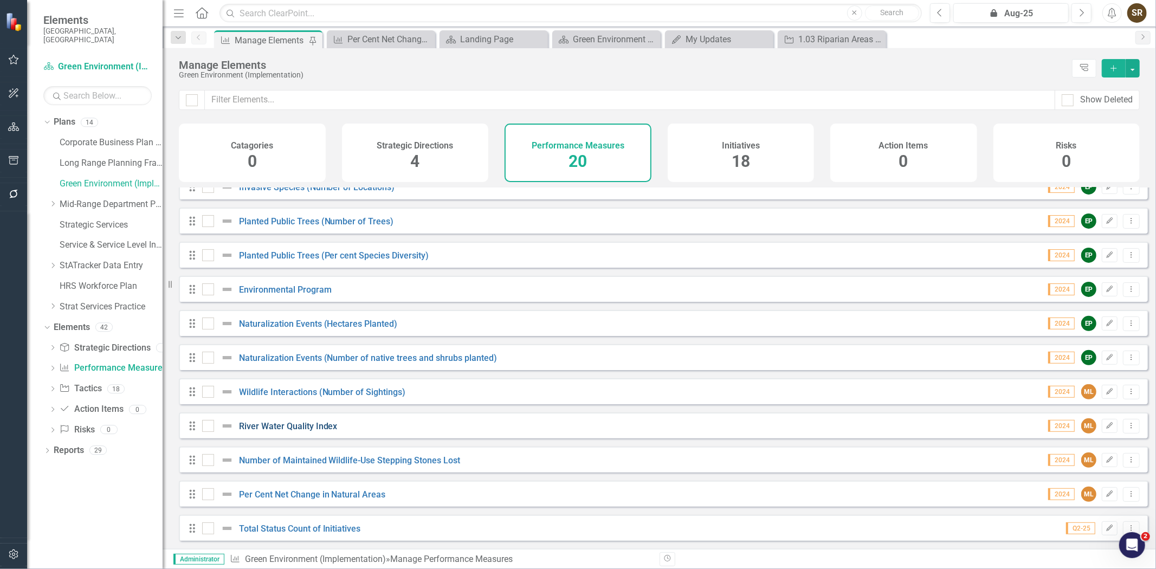
click at [317, 424] on link "River Water Quality Index" at bounding box center [288, 426] width 99 height 10
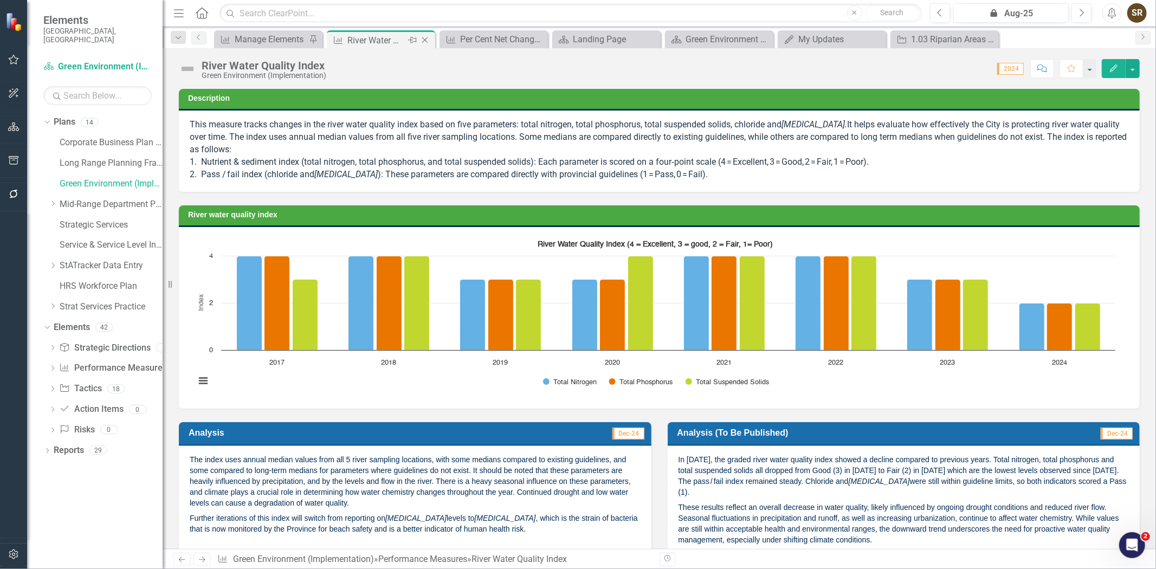
click at [424, 41] on icon "Close" at bounding box center [424, 40] width 11 height 9
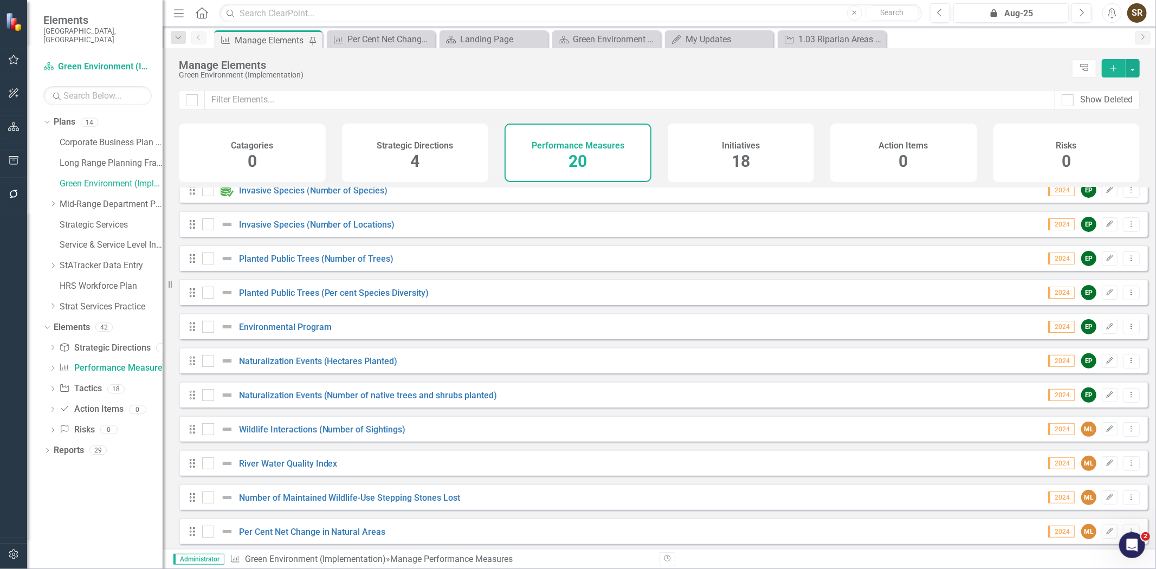
scroll to position [329, 0]
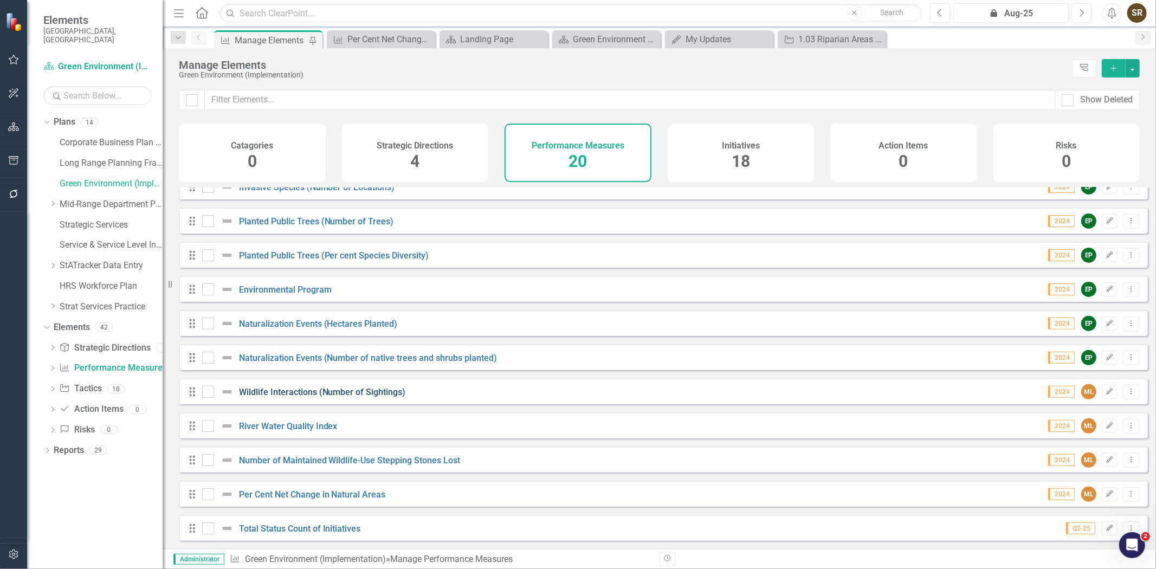
click at [323, 390] on link "Wildlife Interactions (Number of Sightings)" at bounding box center [322, 392] width 167 height 10
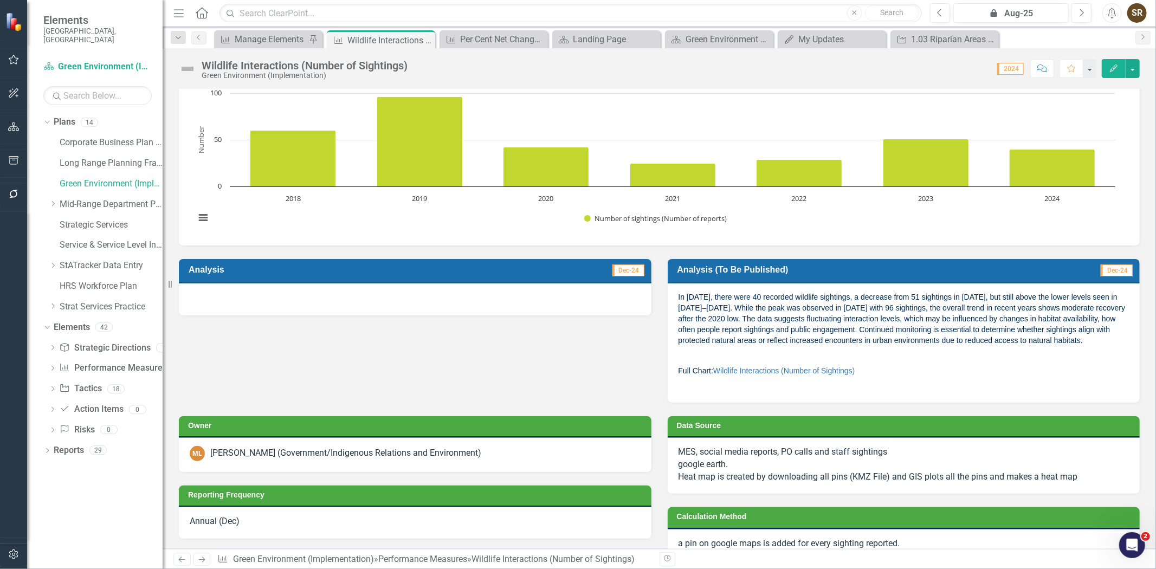
scroll to position [161, 0]
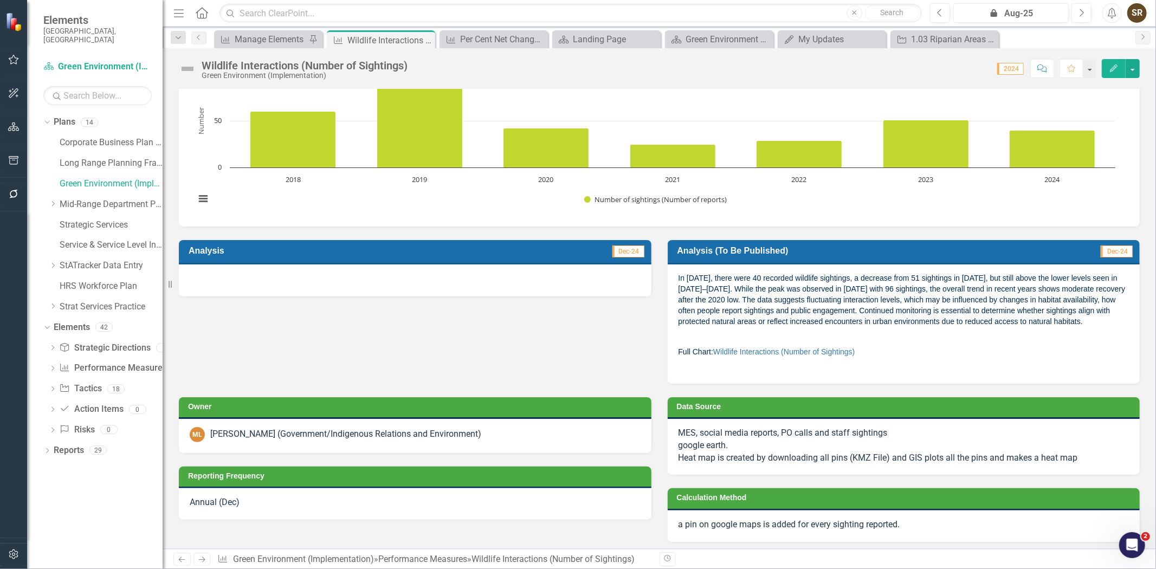
click at [359, 434] on div "Melissa Logan (Government/Indigenous Relations and Environment)" at bounding box center [345, 434] width 271 height 12
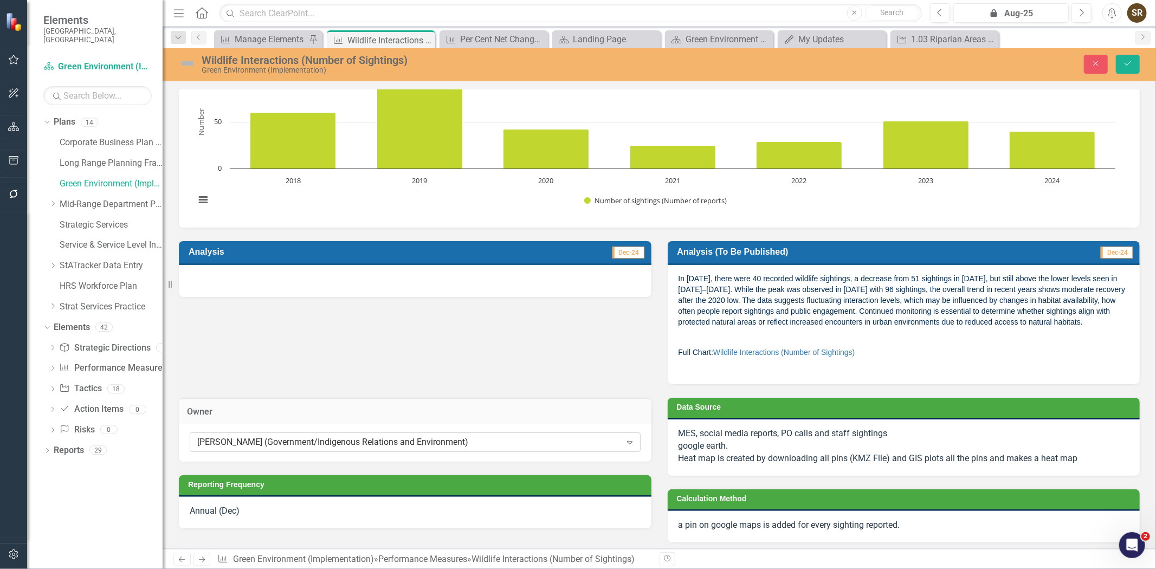
click at [320, 436] on div "Melissa Logan (Government/Indigenous Relations and Environment)" at bounding box center [409, 442] width 424 height 12
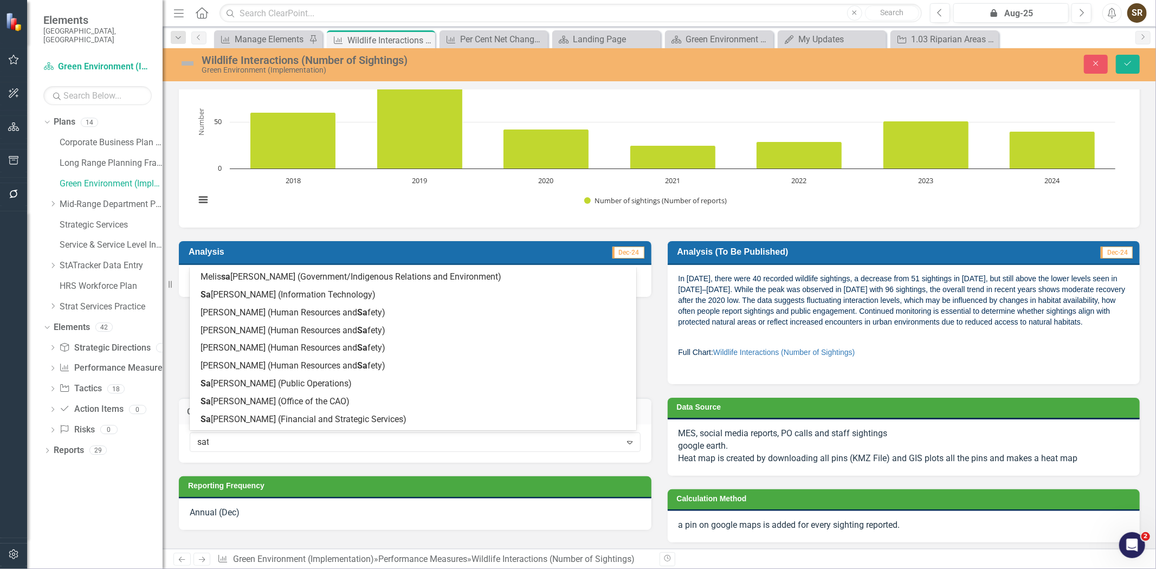
scroll to position [0, 0]
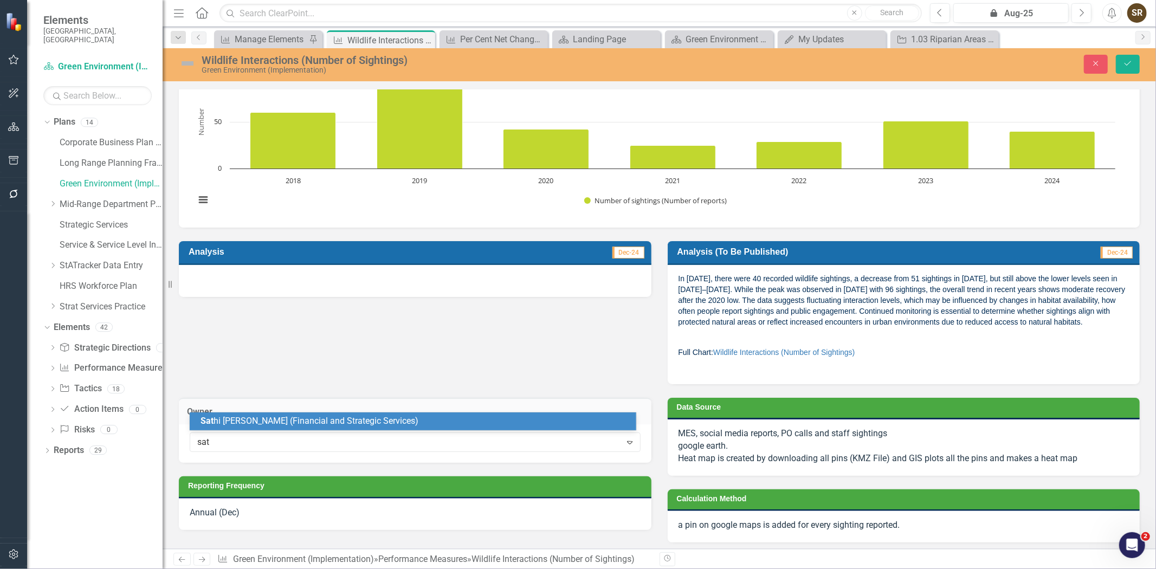
type input "sath"
click at [268, 418] on span "Sath i Roy (Financial and Strategic Services)" at bounding box center [306, 421] width 213 height 10
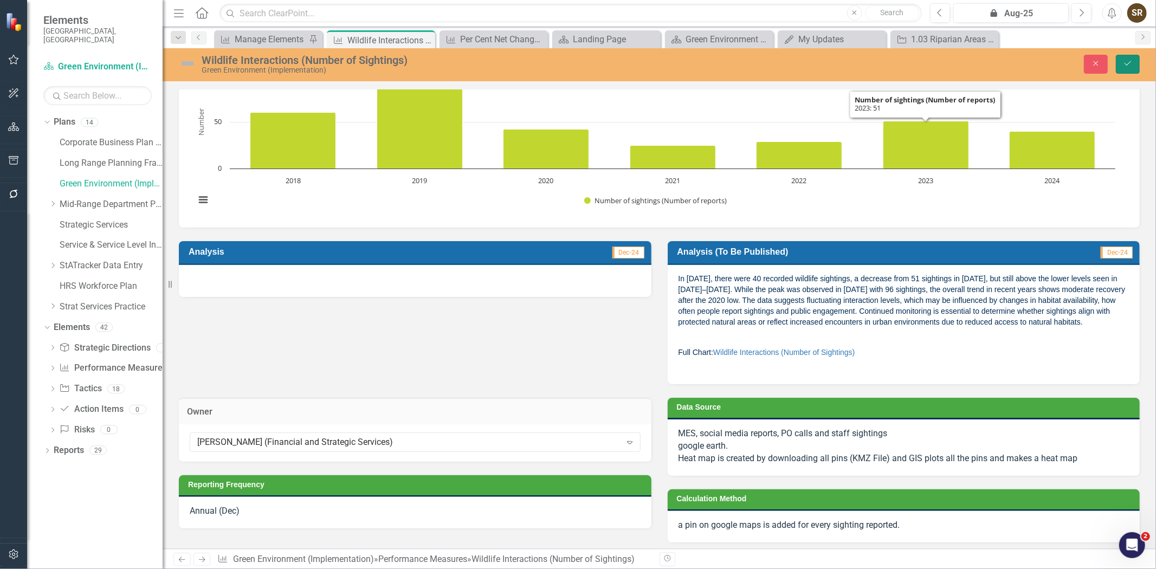
click at [1123, 62] on icon "Save" at bounding box center [1128, 64] width 10 height 8
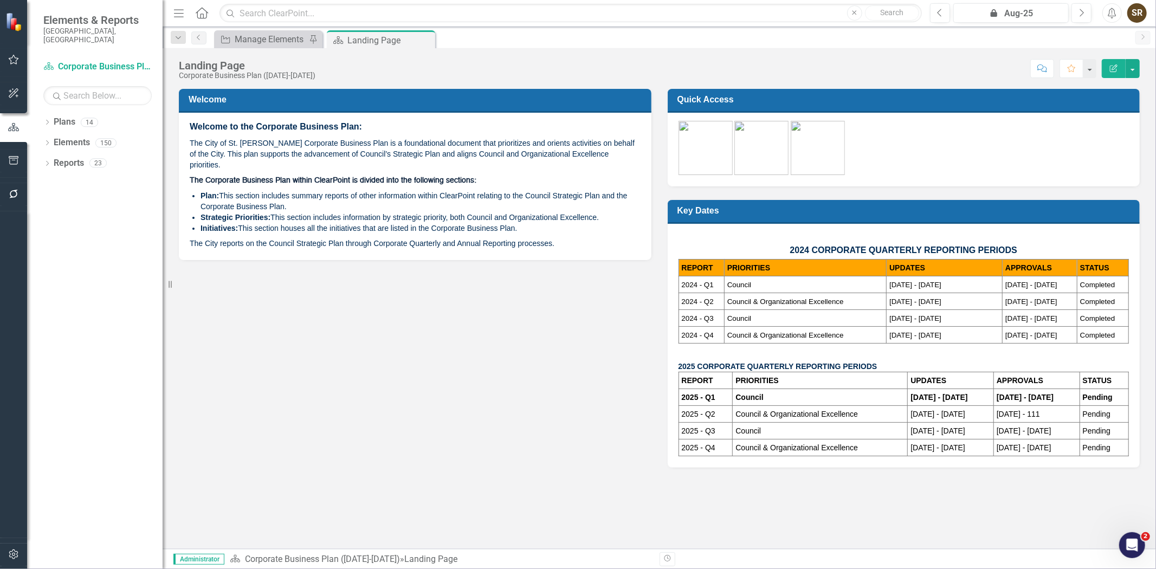
click at [14, 58] on icon "button" at bounding box center [13, 59] width 11 height 9
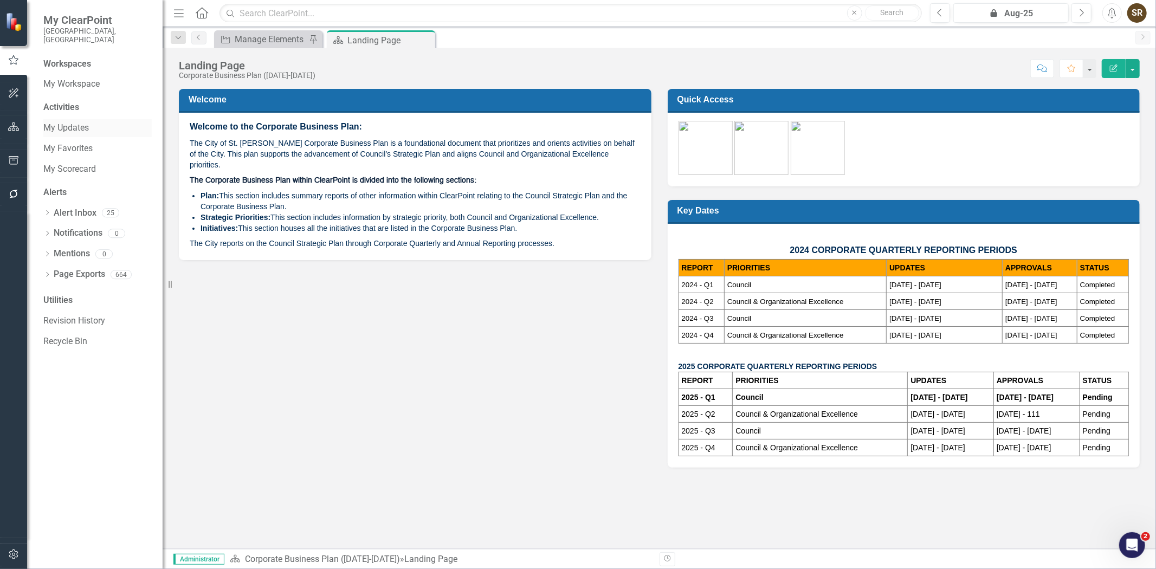
click at [67, 122] on link "My Updates" at bounding box center [97, 128] width 108 height 12
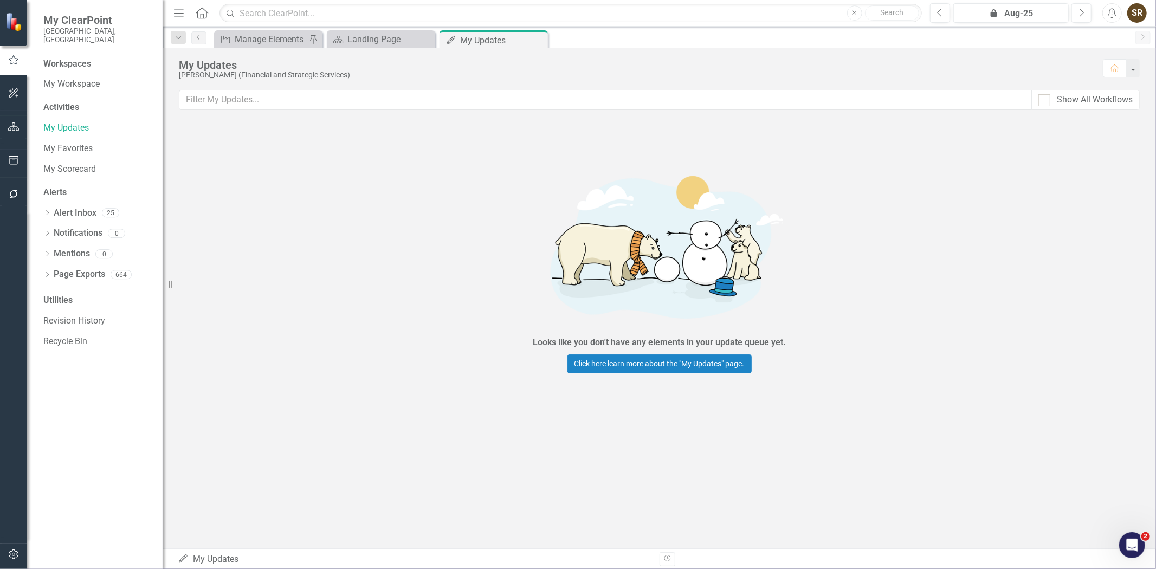
click at [1046, 103] on div at bounding box center [1044, 100] width 12 height 12
click at [1045, 101] on input "Show All Workflows" at bounding box center [1041, 97] width 7 height 7
checkbox input "true"
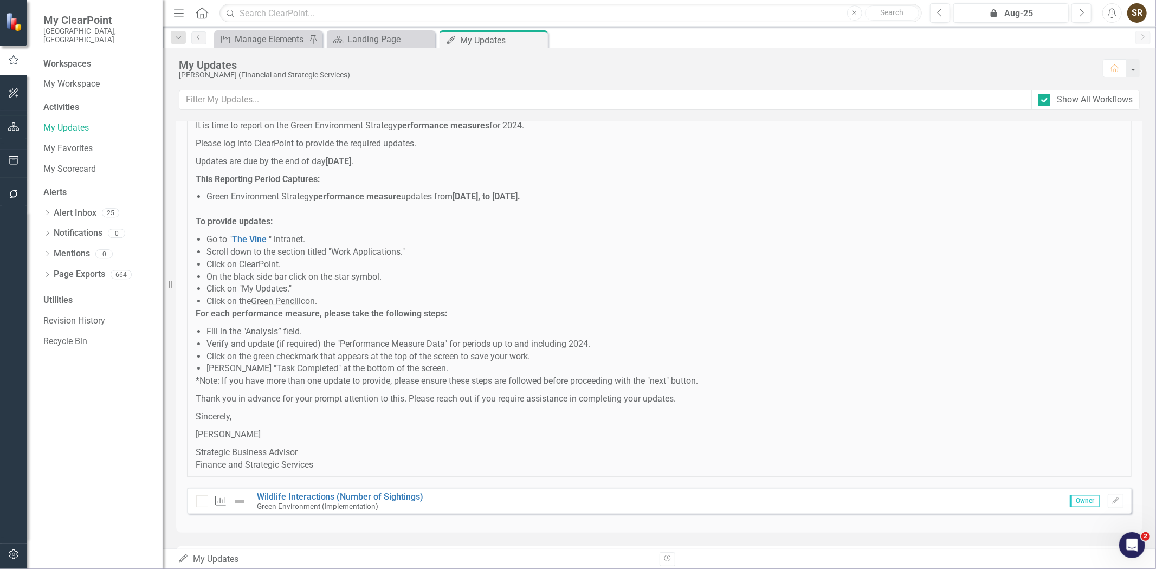
scroll to position [8510, 0]
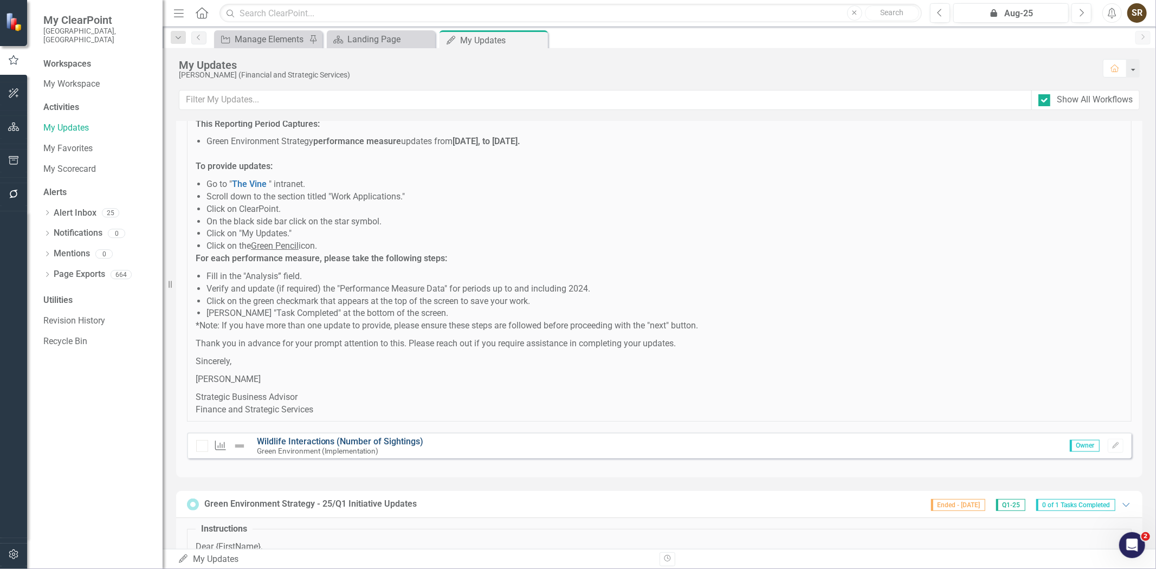
click at [407, 446] on link "Wildlife Interactions (Number of Sightings)" at bounding box center [340, 441] width 167 height 10
